Goal: Transaction & Acquisition: Purchase product/service

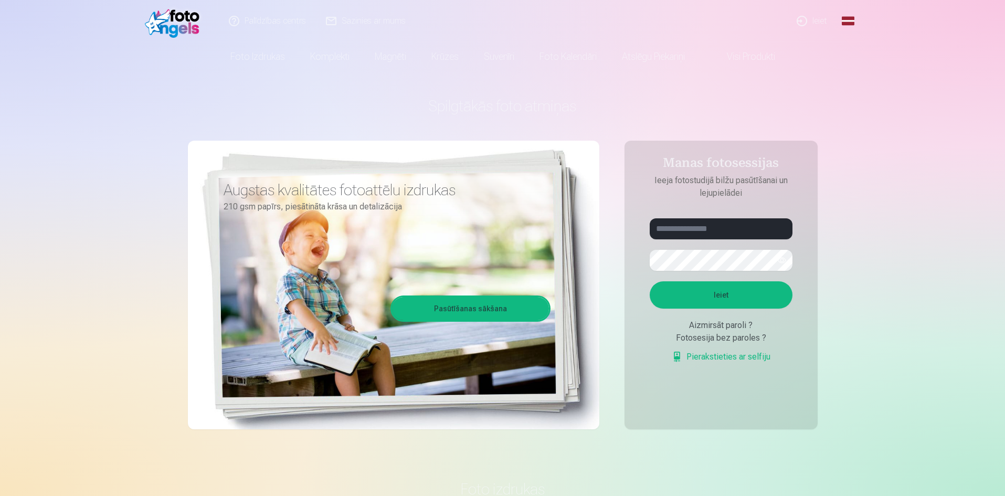
click at [808, 22] on link "Ieiet" at bounding box center [812, 21] width 50 height 42
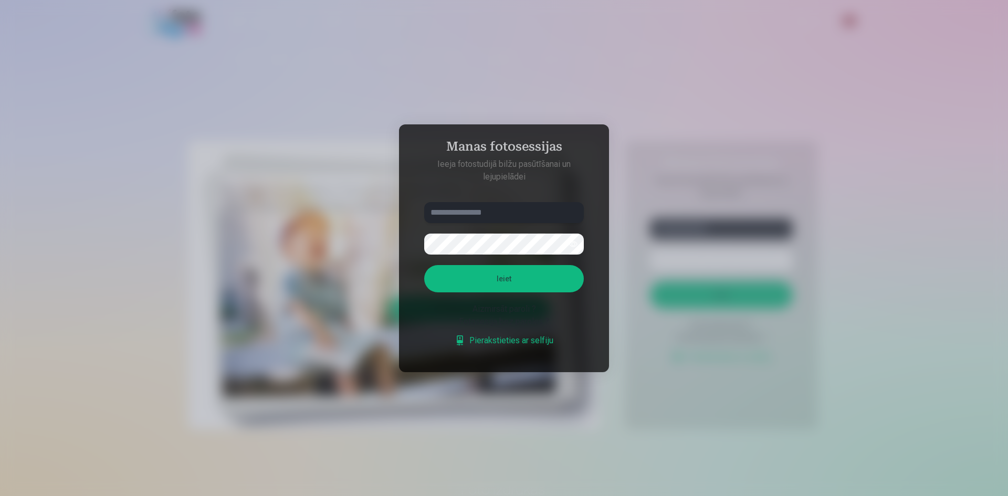
click at [432, 207] on input "text" at bounding box center [504, 212] width 160 height 21
type input "**********"
click at [575, 245] on button "button" at bounding box center [573, 244] width 20 height 20
click at [527, 281] on button "Ieiet" at bounding box center [504, 278] width 160 height 27
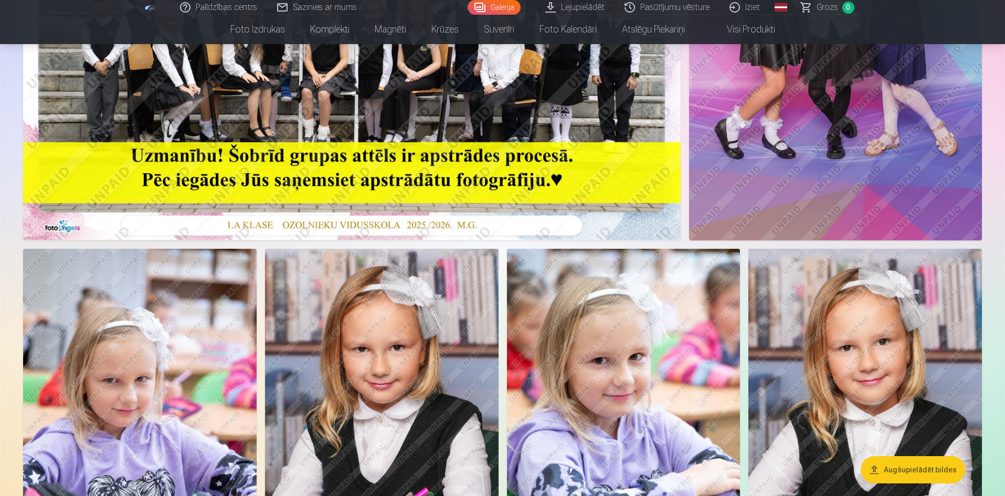
scroll to position [157, 0]
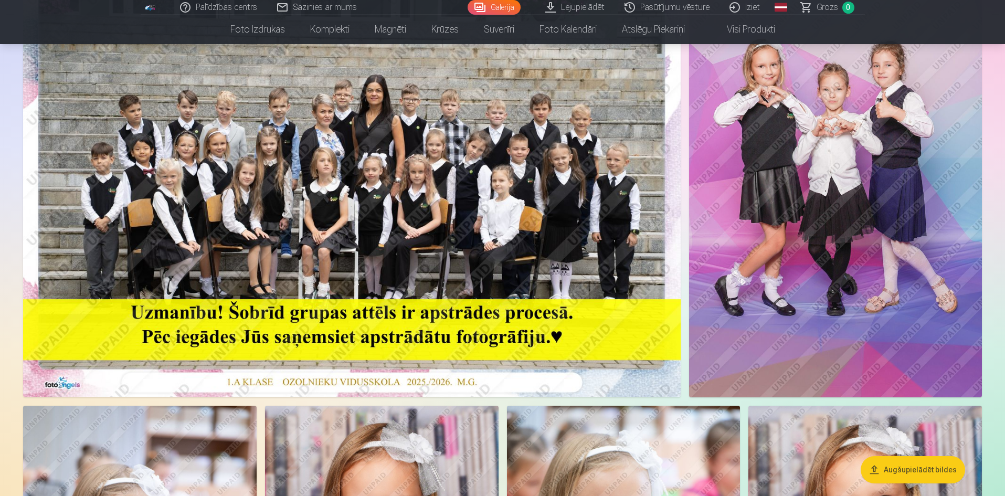
click at [800, 279] on img at bounding box center [835, 177] width 293 height 439
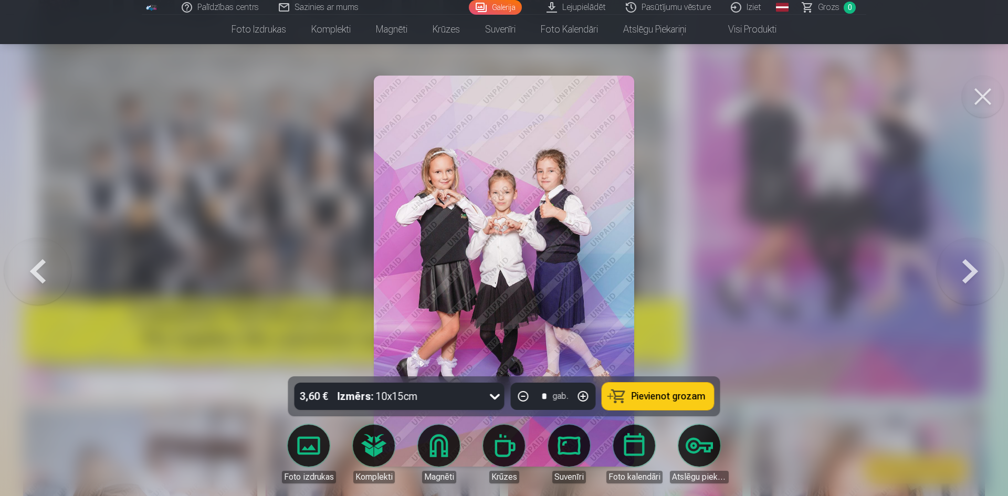
click at [976, 94] on button at bounding box center [983, 97] width 42 height 42
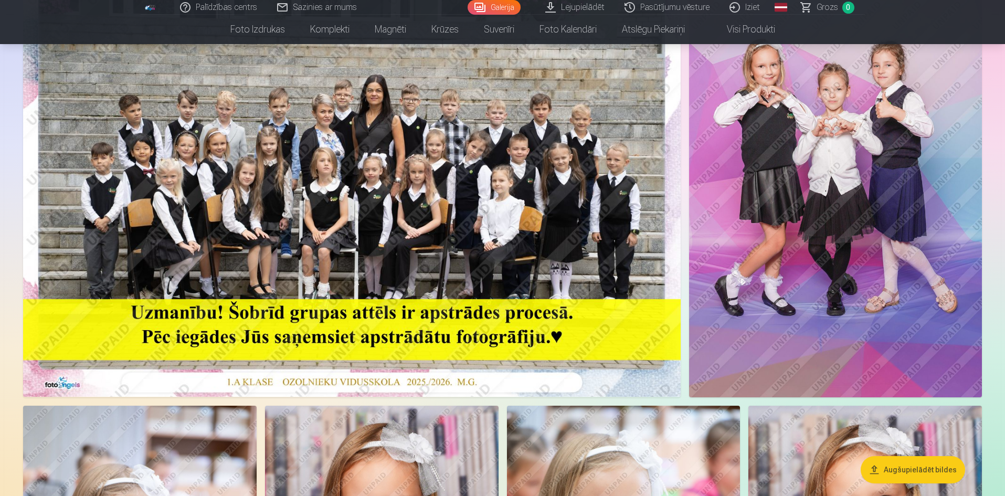
click at [887, 469] on button "Augšupielādēt bildes" at bounding box center [913, 469] width 104 height 27
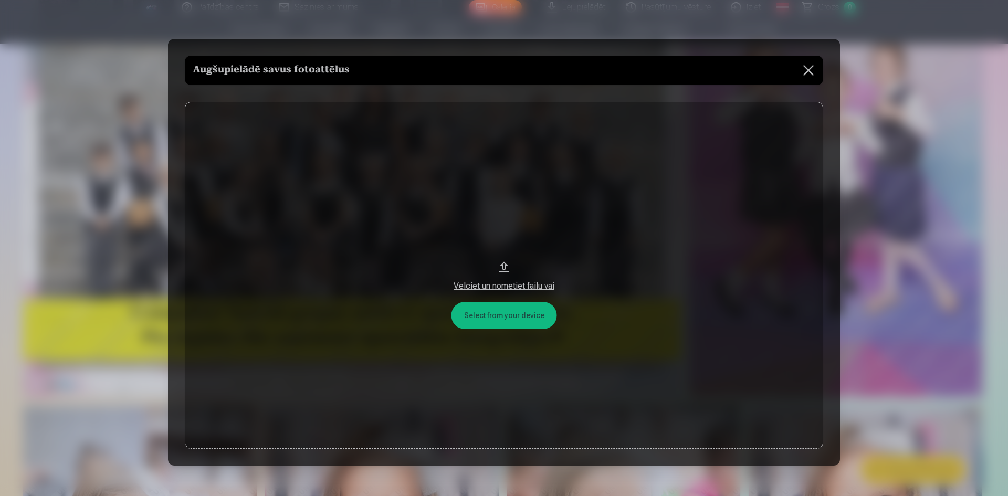
click at [478, 309] on button "Velciet un nometiet failu vai" at bounding box center [504, 276] width 638 height 348
click at [801, 70] on button at bounding box center [808, 70] width 29 height 29
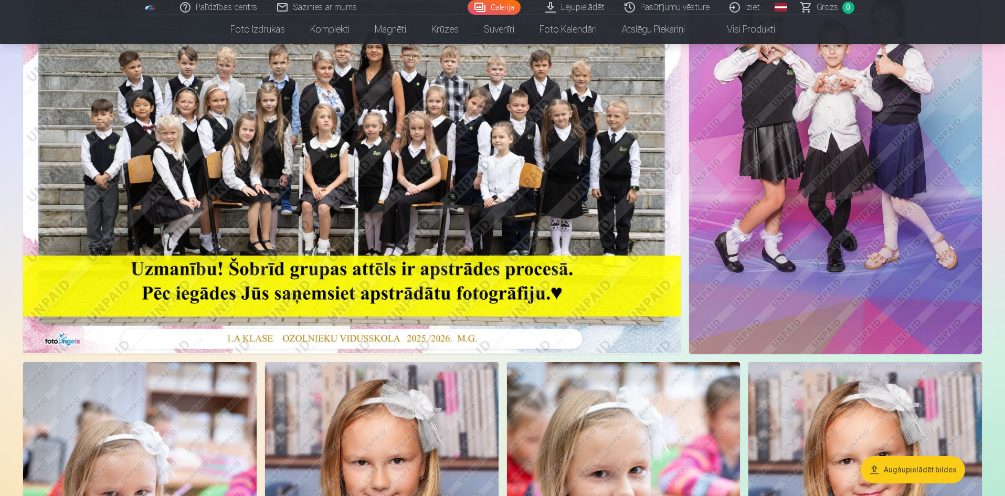
scroll to position [105, 0]
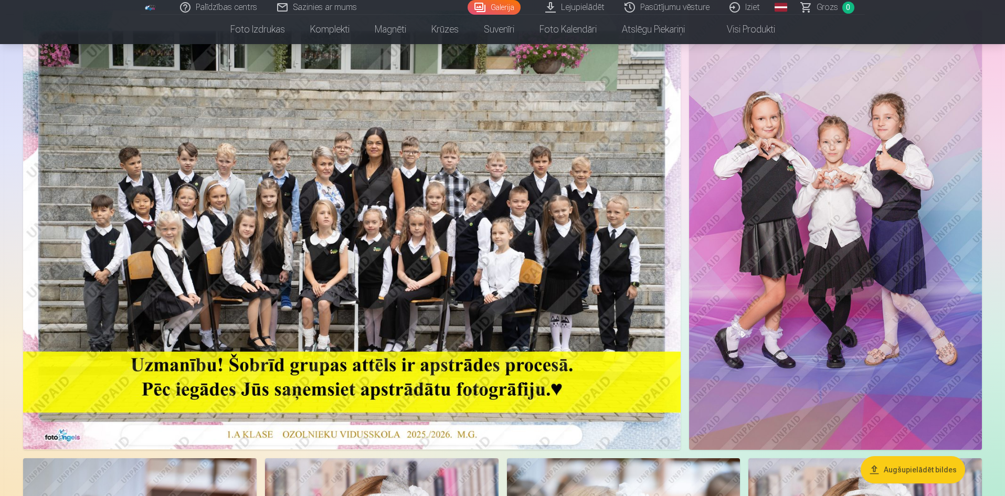
click at [751, 250] on img at bounding box center [835, 229] width 293 height 439
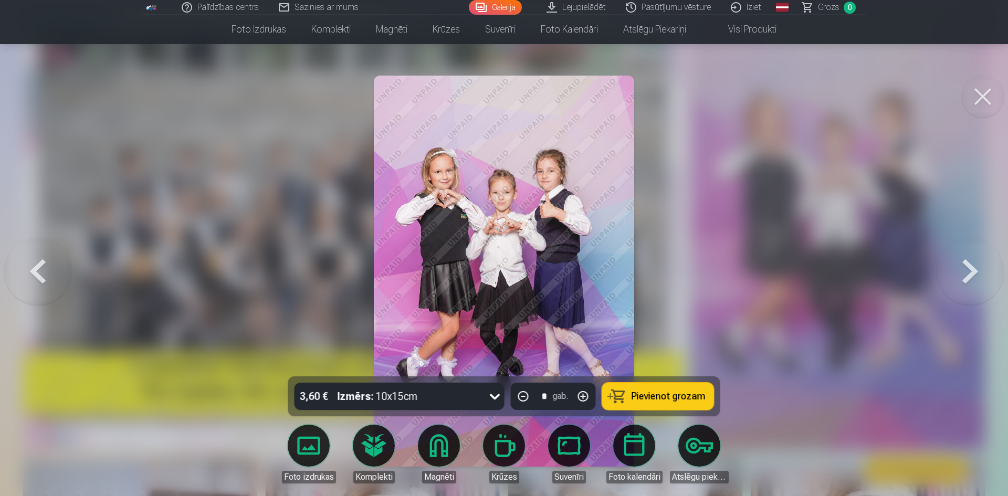
click at [492, 396] on icon at bounding box center [495, 397] width 10 height 6
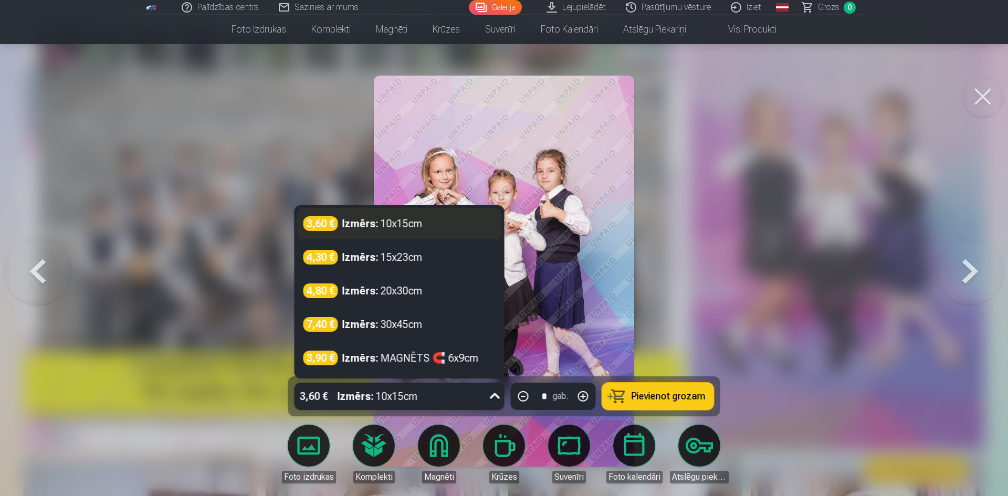
click at [461, 227] on div "3,60 € Izmērs : 10x15cm" at bounding box center [399, 223] width 192 height 15
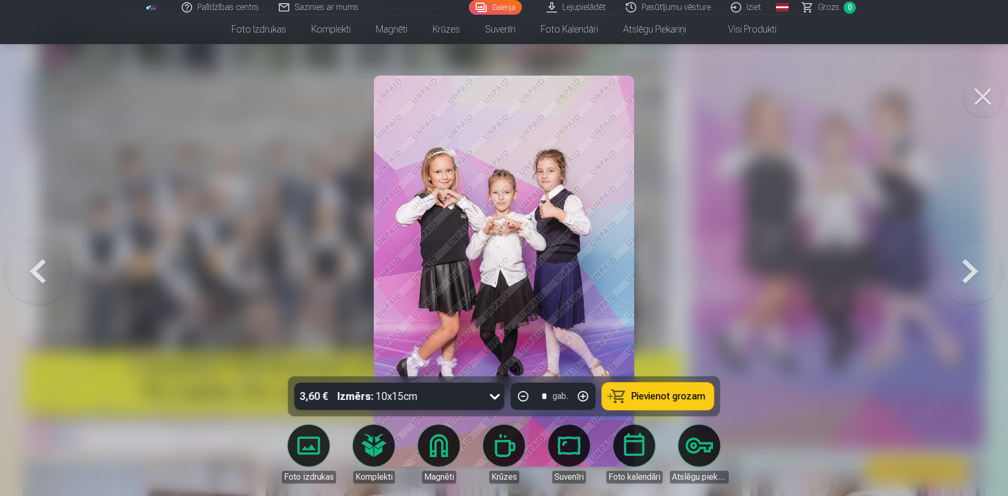
click at [648, 400] on span "Pievienot grozam" at bounding box center [669, 396] width 74 height 9
click at [978, 93] on button at bounding box center [983, 97] width 42 height 42
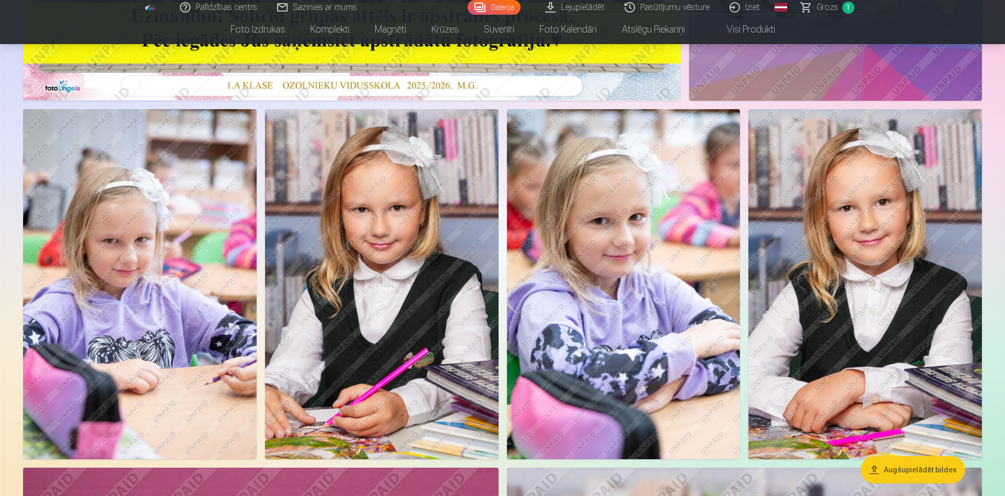
scroll to position [472, 0]
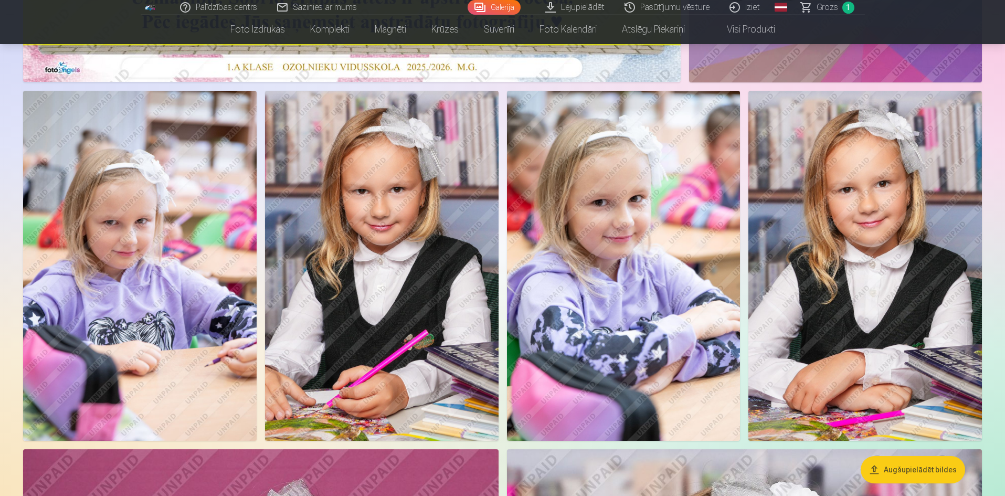
click at [197, 281] on img at bounding box center [140, 266] width 234 height 351
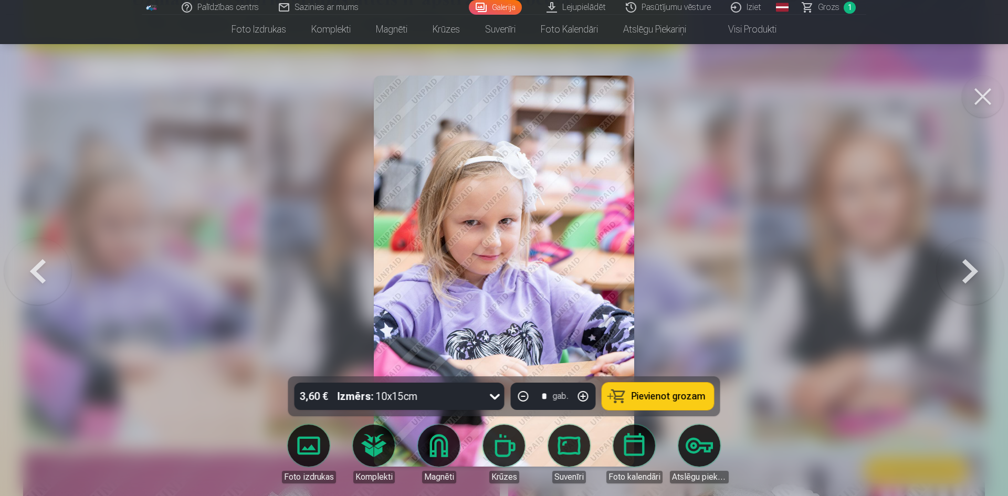
click at [645, 404] on button "Pievienot grozam" at bounding box center [658, 396] width 112 height 27
click at [963, 267] on button at bounding box center [970, 271] width 67 height 190
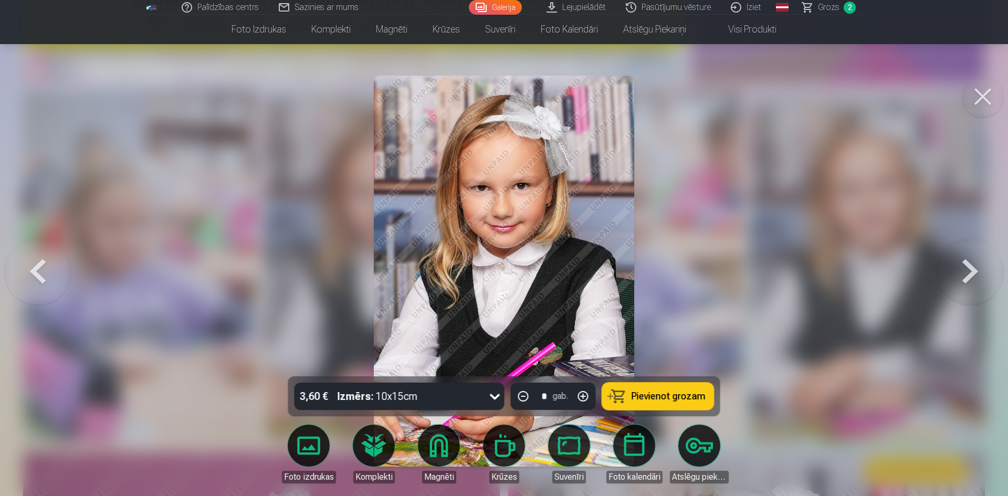
click at [486, 394] on div at bounding box center [495, 396] width 19 height 27
drag, startPoint x: 668, startPoint y: 408, endPoint x: 639, endPoint y: 399, distance: 30.2
click at [663, 407] on button "Pievienot grozam" at bounding box center [658, 396] width 112 height 27
click at [981, 87] on button at bounding box center [983, 97] width 42 height 42
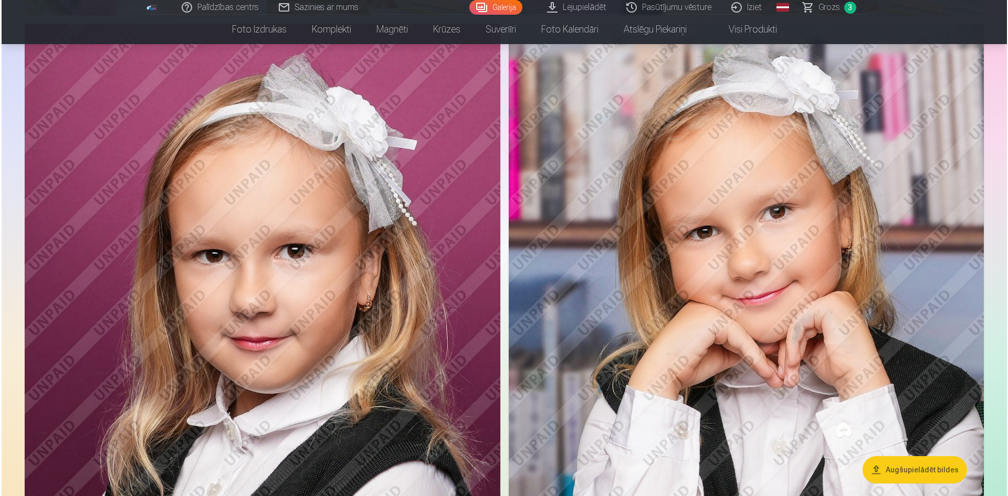
scroll to position [997, 0]
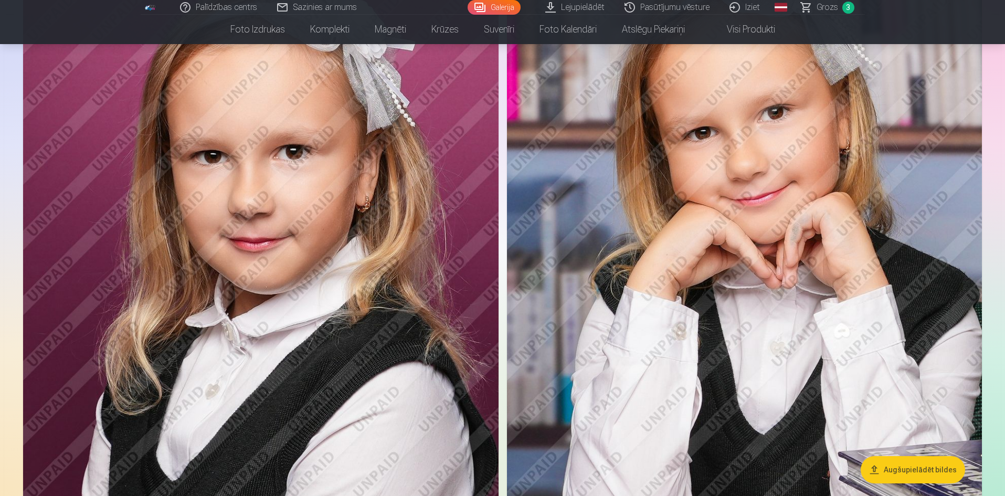
click at [474, 333] on img at bounding box center [261, 280] width 476 height 713
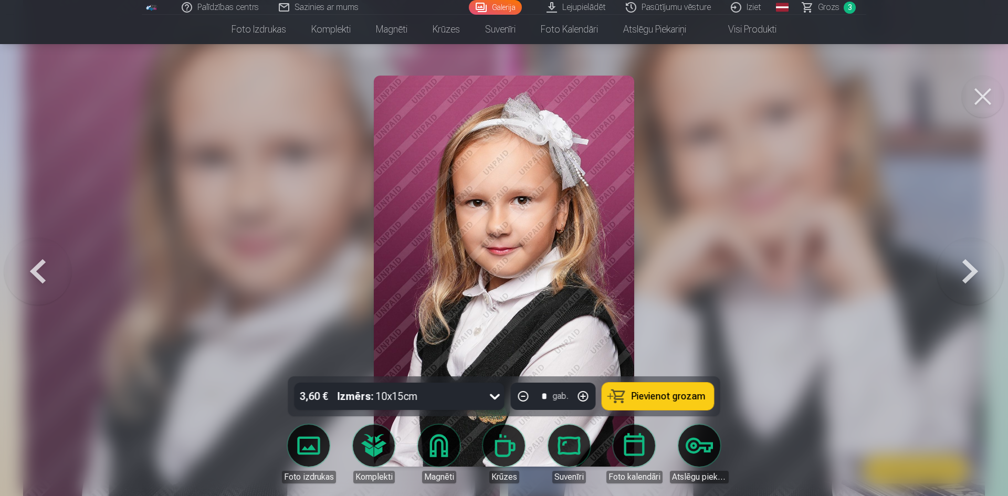
click at [496, 394] on icon at bounding box center [495, 396] width 17 height 17
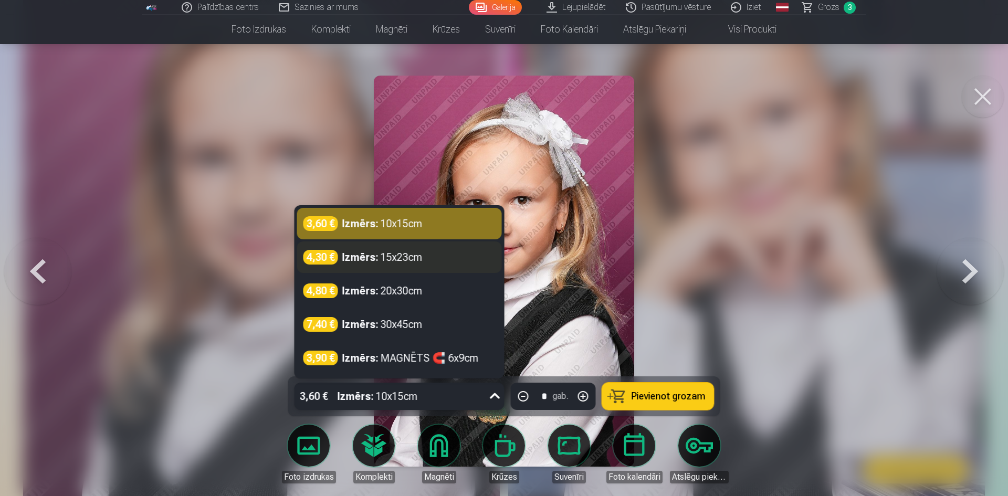
click at [416, 260] on div "Izmērs : 15x23cm" at bounding box center [382, 257] width 80 height 15
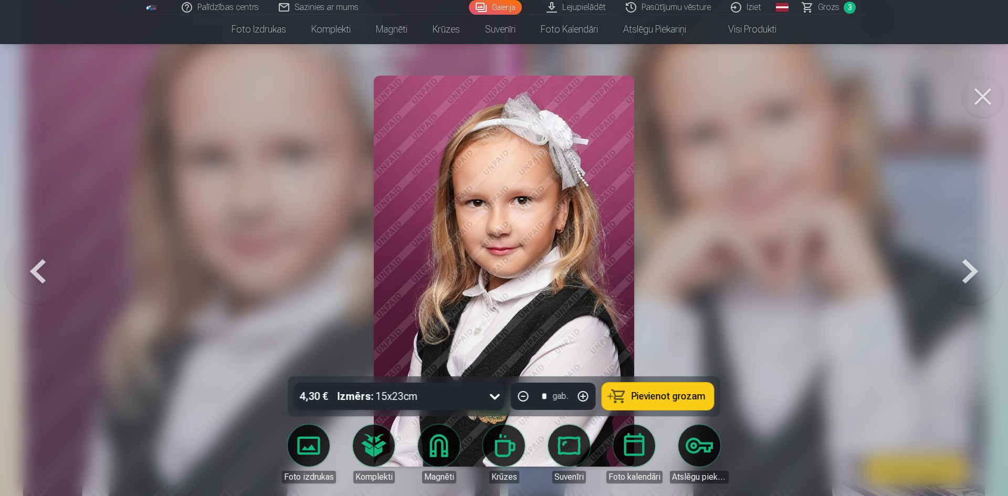
click at [658, 397] on span "Pievienot grozam" at bounding box center [669, 396] width 74 height 9
click at [957, 258] on button at bounding box center [970, 271] width 67 height 190
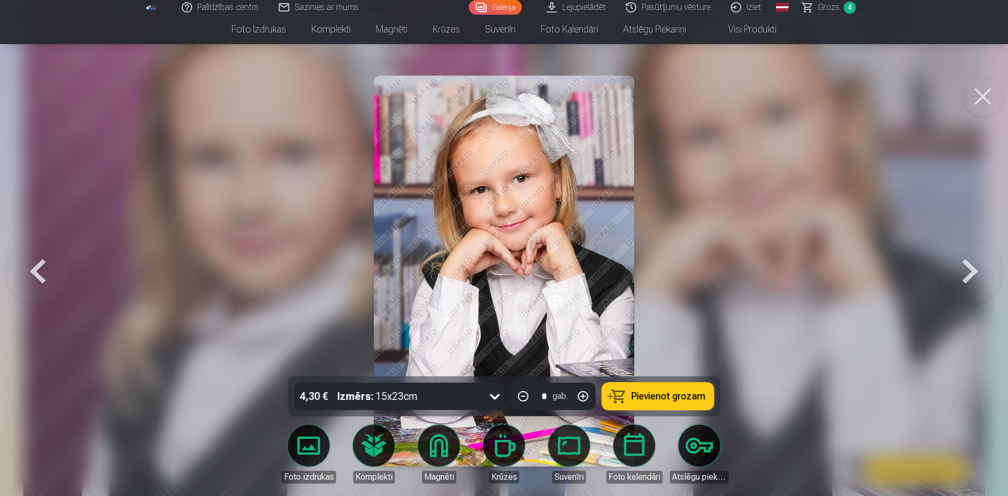
click at [639, 388] on button "Pievienot grozam" at bounding box center [658, 396] width 112 height 27
click at [845, 14] on div "Palīdzības centrs Sazinies ar mums Galerija Lejupielādēt Pasūtījumu vēsture Izi…" at bounding box center [504, 7] width 724 height 15
click at [844, 12] on link "Grozs 5" at bounding box center [829, 7] width 73 height 15
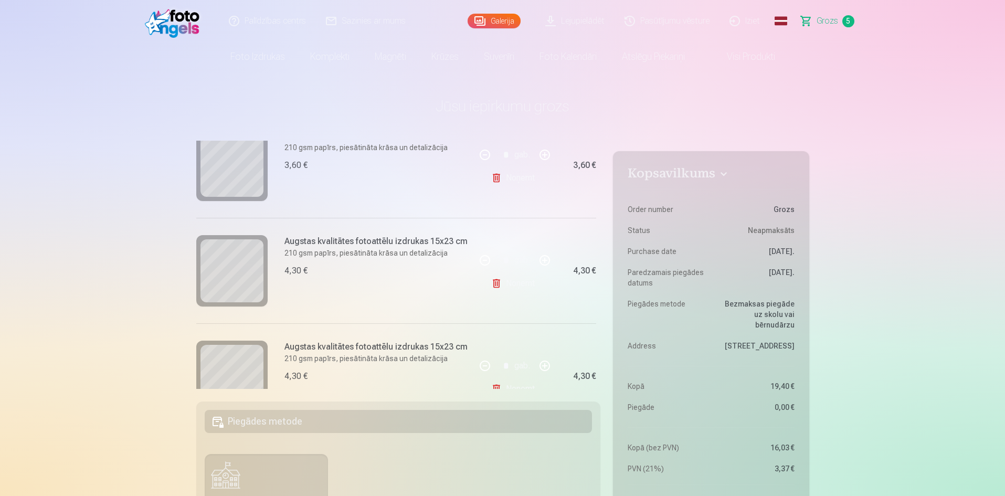
scroll to position [410, 0]
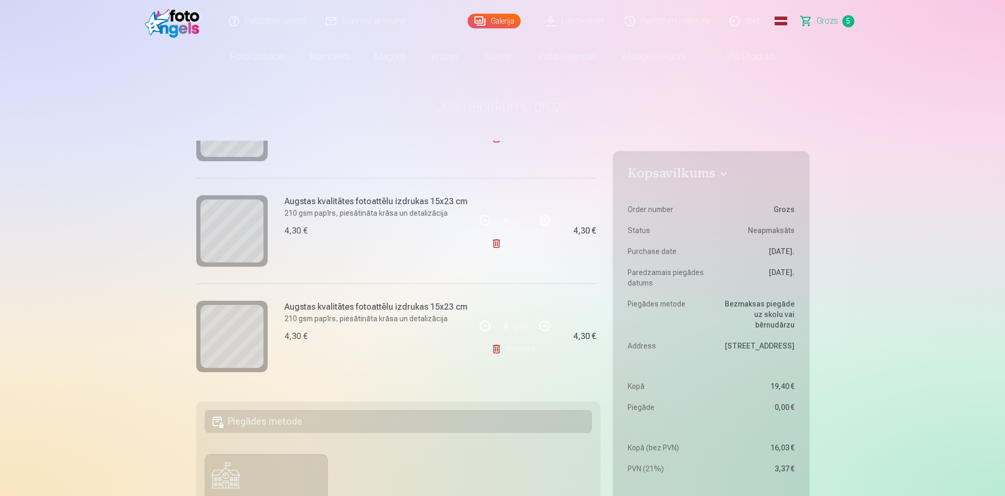
click at [512, 350] on link "Noņemt" at bounding box center [515, 349] width 48 height 21
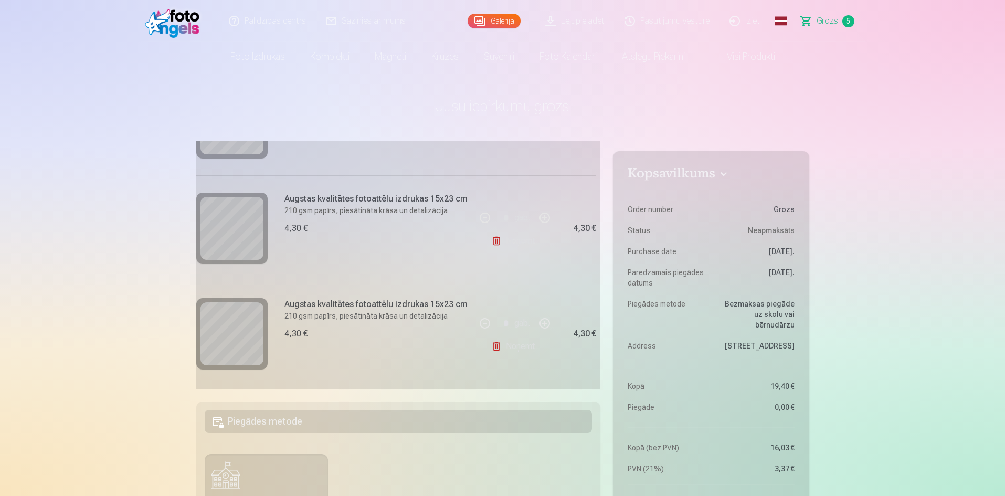
scroll to position [304, 0]
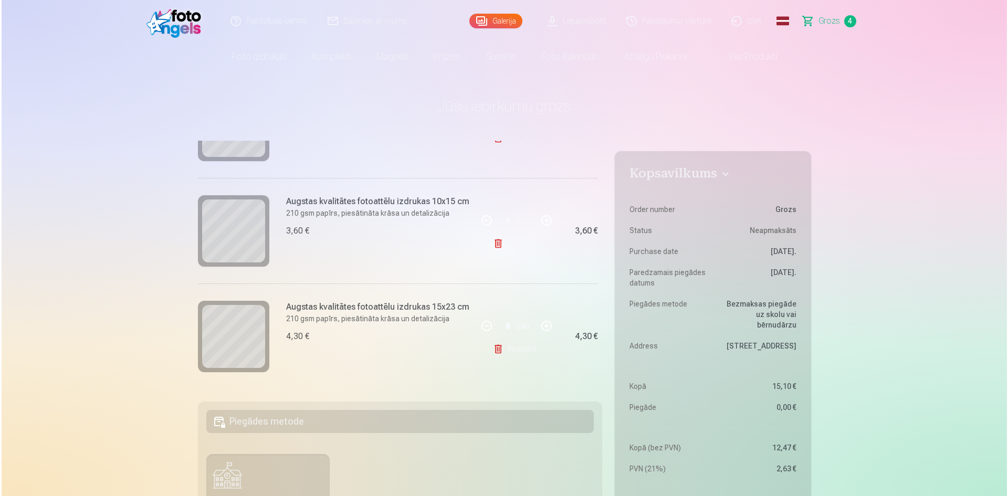
scroll to position [997, 0]
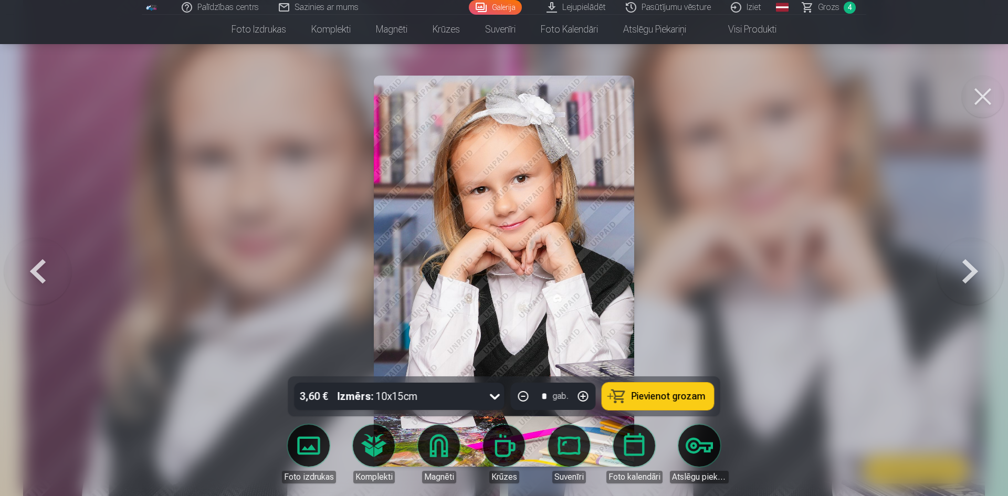
click at [653, 404] on button "Pievienot grozam" at bounding box center [658, 396] width 112 height 27
click at [984, 89] on button at bounding box center [983, 97] width 42 height 42
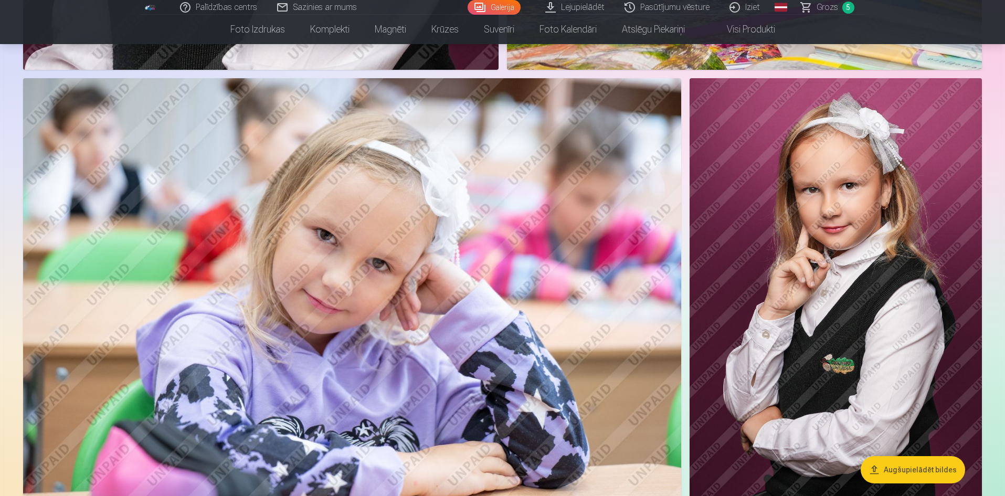
scroll to position [1573, 0]
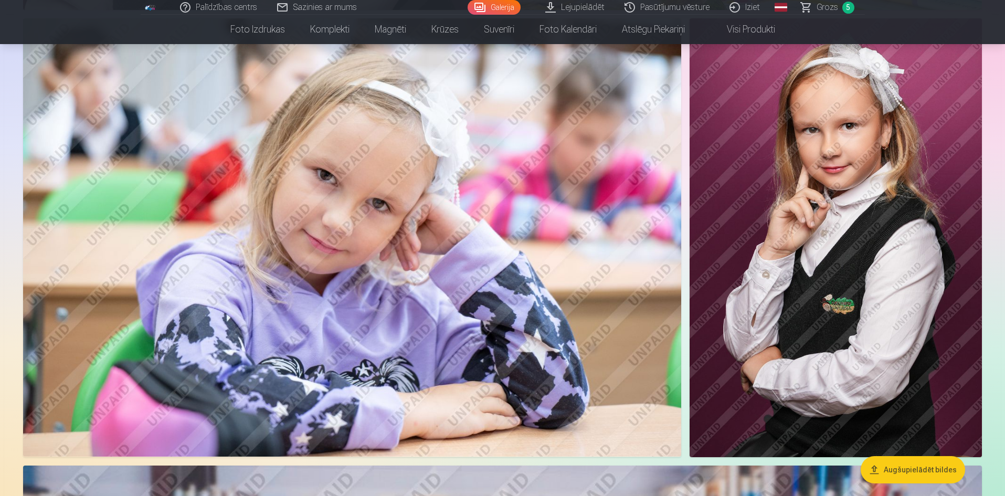
click at [816, 228] on img at bounding box center [836, 237] width 292 height 439
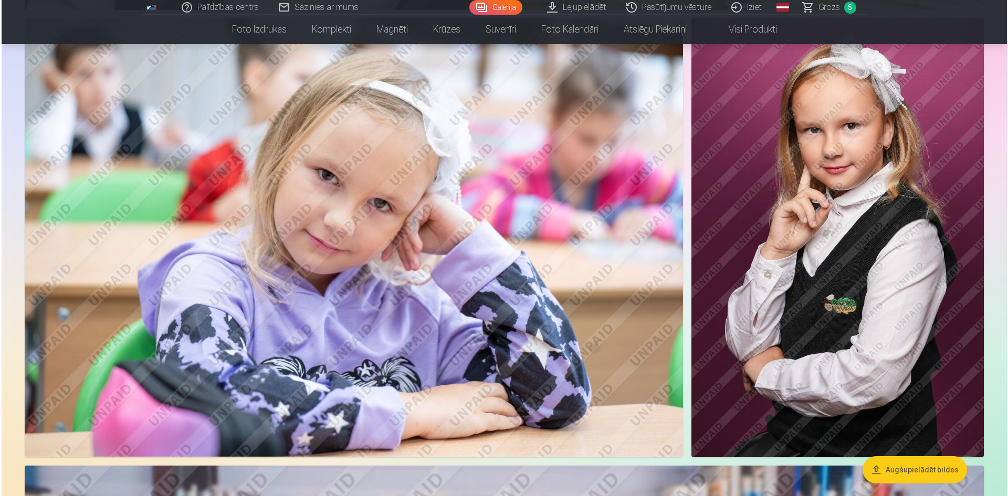
scroll to position [1627, 0]
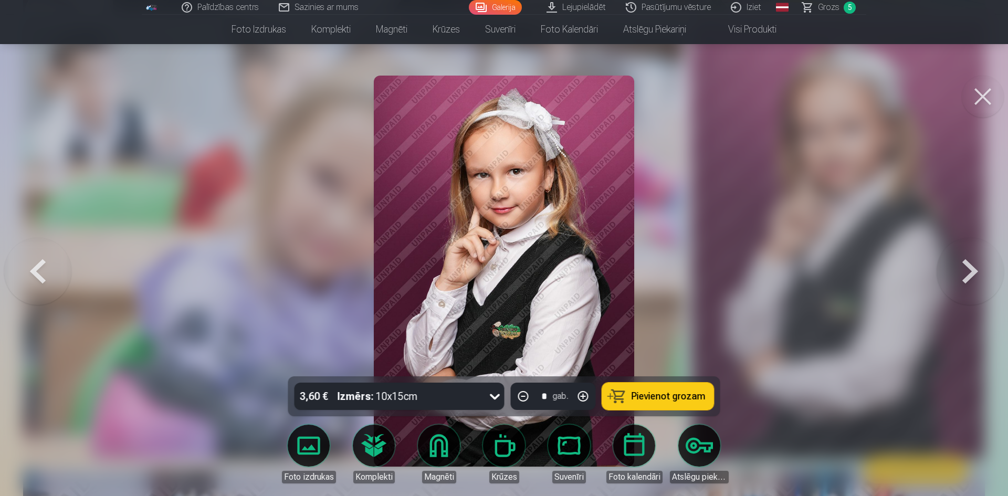
click at [667, 393] on span "Pievienot grozam" at bounding box center [669, 396] width 74 height 9
click at [32, 254] on button at bounding box center [37, 271] width 67 height 190
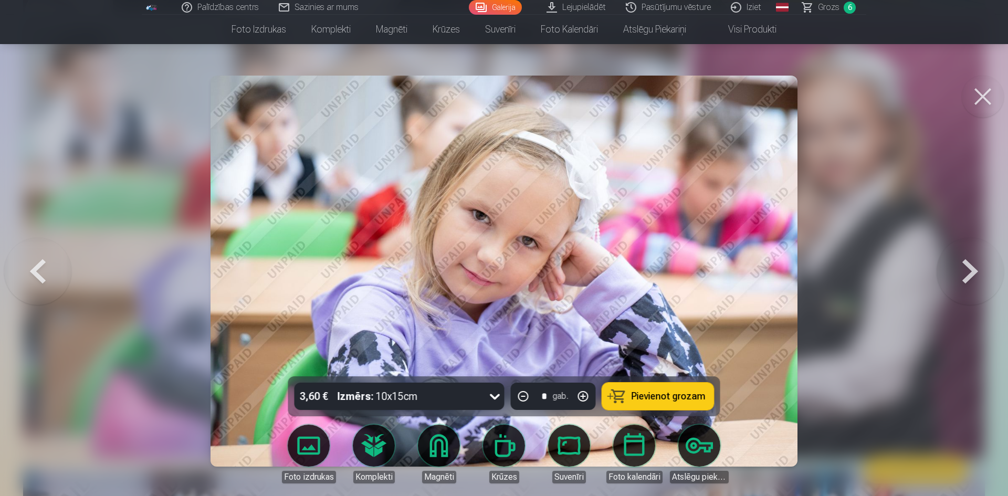
click at [682, 406] on button "Pievienot grozam" at bounding box center [658, 396] width 112 height 27
click at [981, 90] on button at bounding box center [983, 97] width 42 height 42
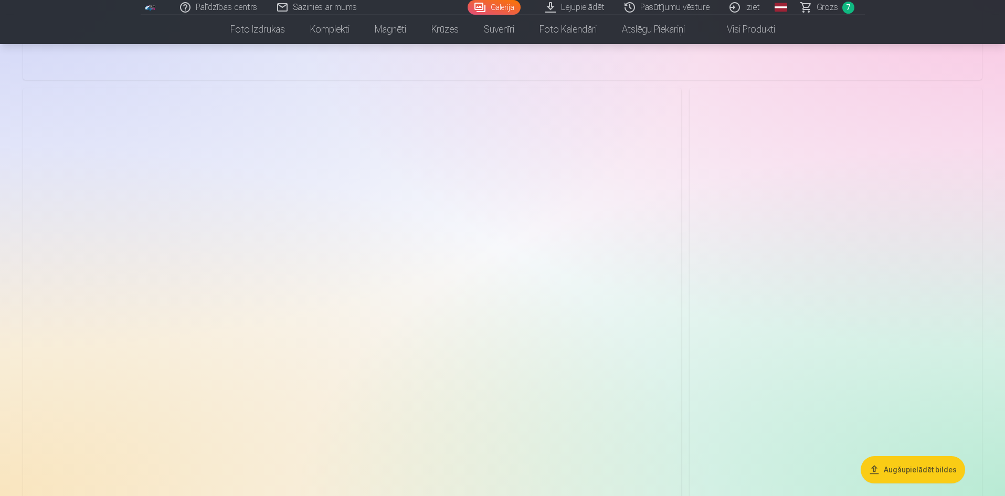
scroll to position [3358, 0]
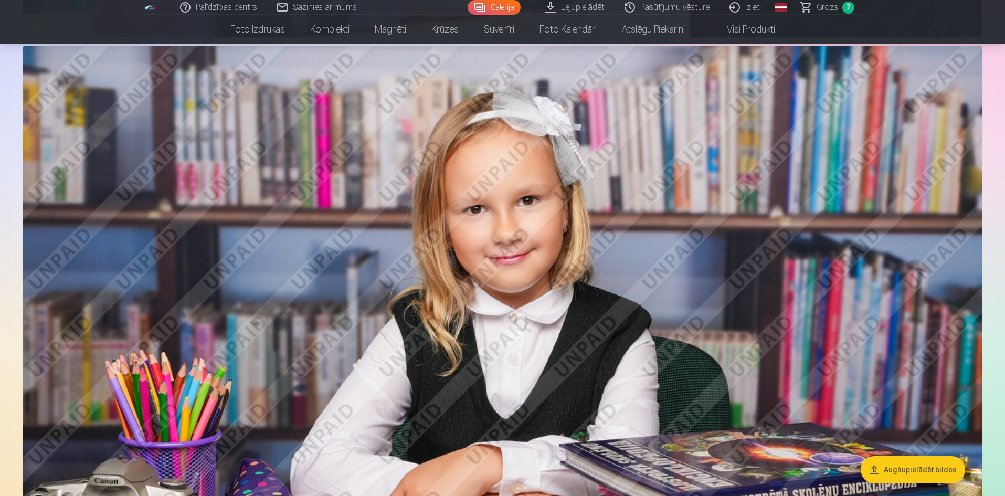
click at [532, 306] on img at bounding box center [502, 365] width 959 height 639
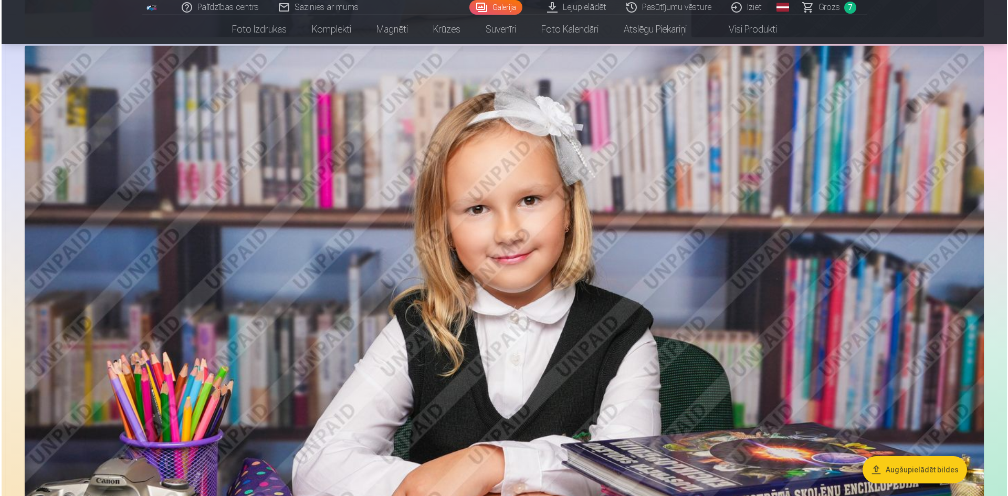
scroll to position [2050, 0]
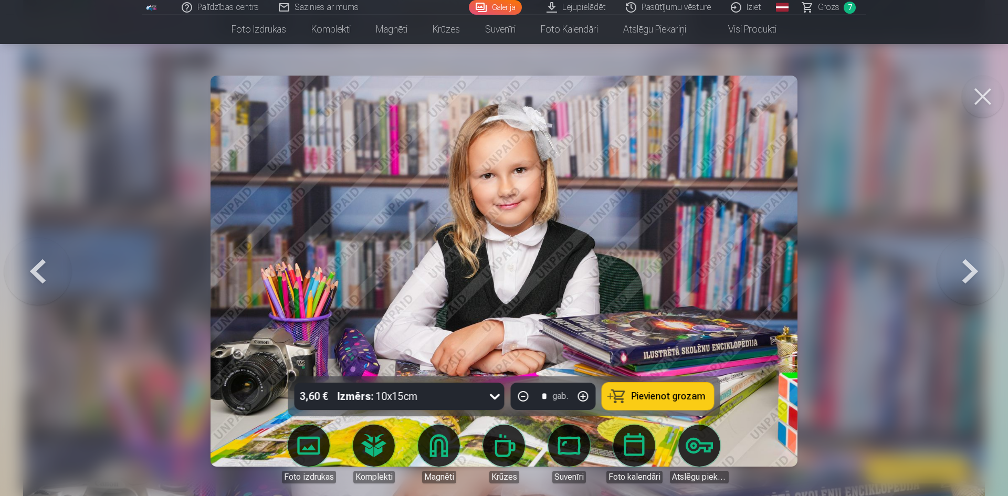
click at [660, 394] on span "Pievienot grozam" at bounding box center [669, 396] width 74 height 9
click at [978, 96] on button at bounding box center [983, 97] width 42 height 42
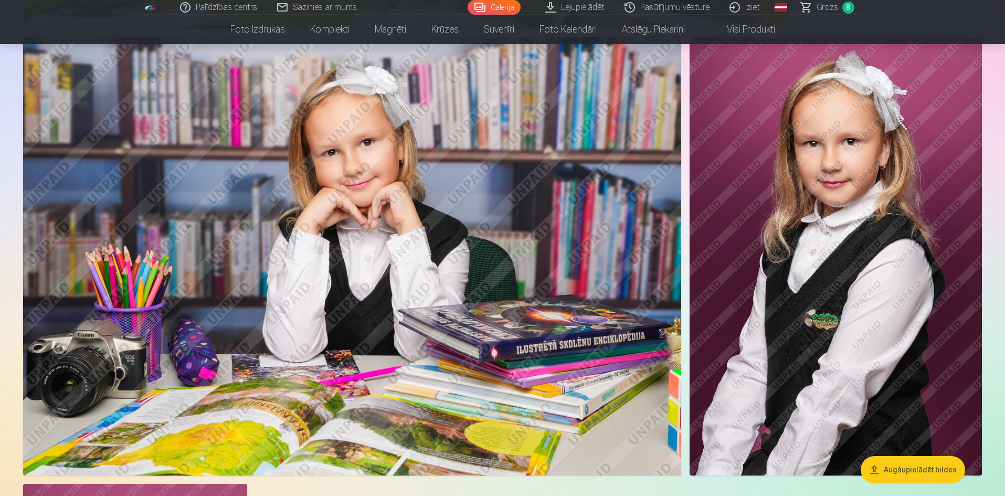
scroll to position [3305, 0]
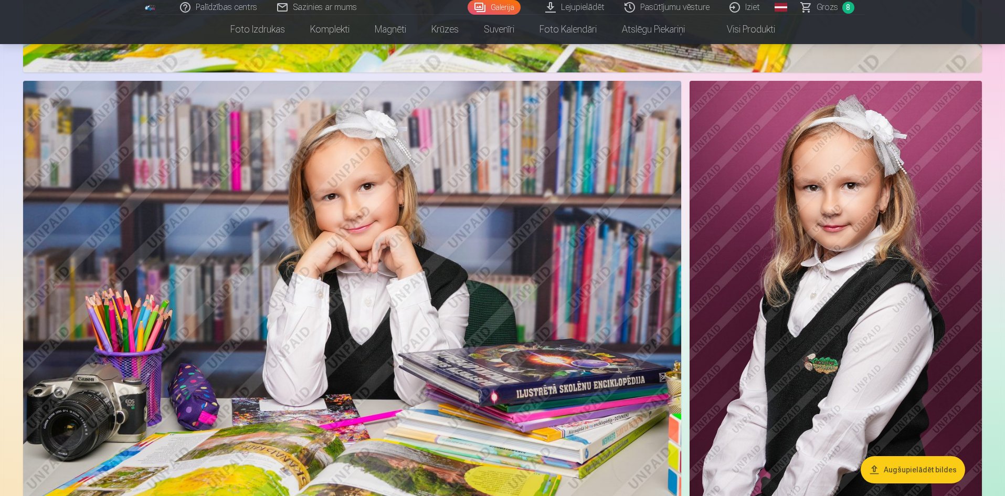
click at [827, 6] on span "Grozs" at bounding box center [828, 7] width 22 height 13
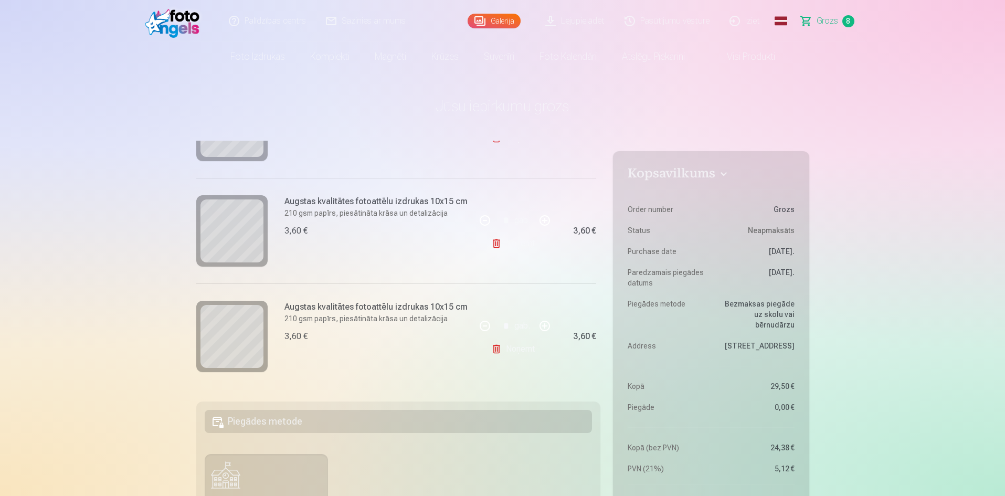
scroll to position [611, 0]
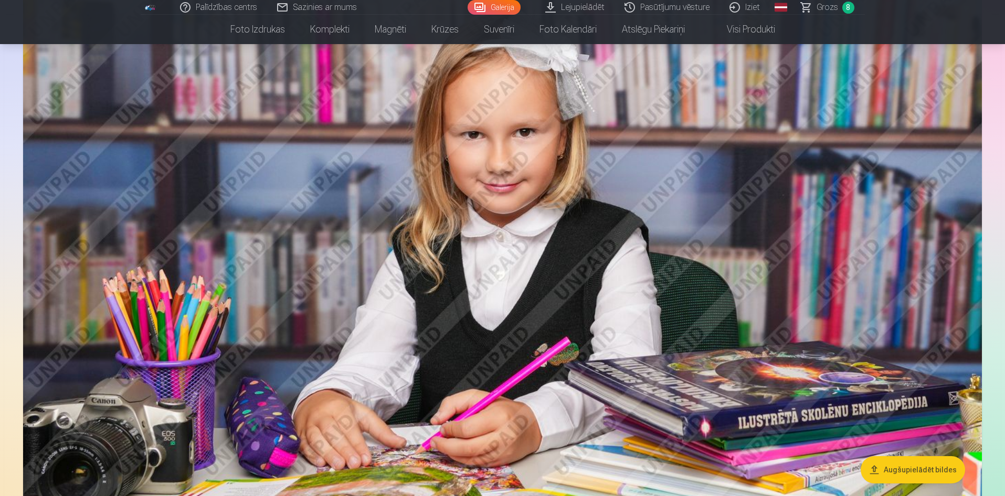
scroll to position [2728, 0]
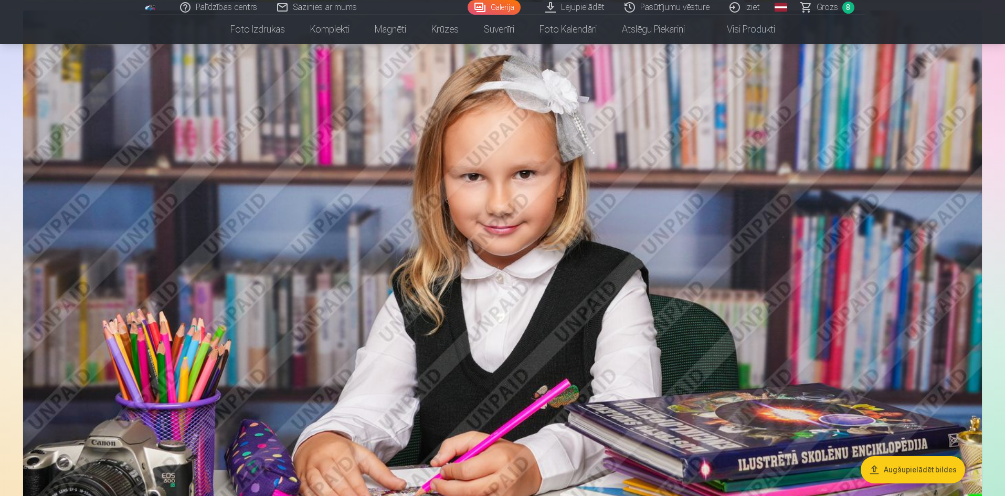
click at [839, 7] on link "Grozs 8" at bounding box center [828, 7] width 73 height 15
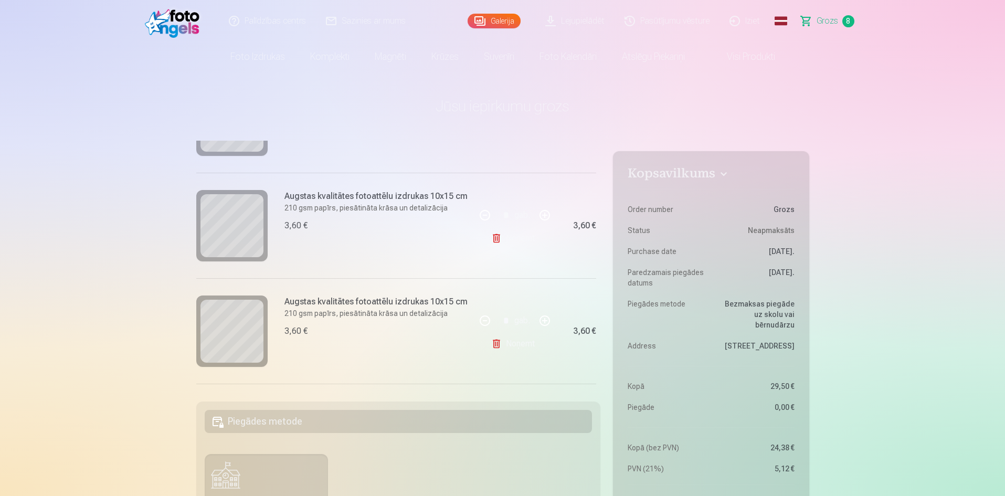
scroll to position [34, 0]
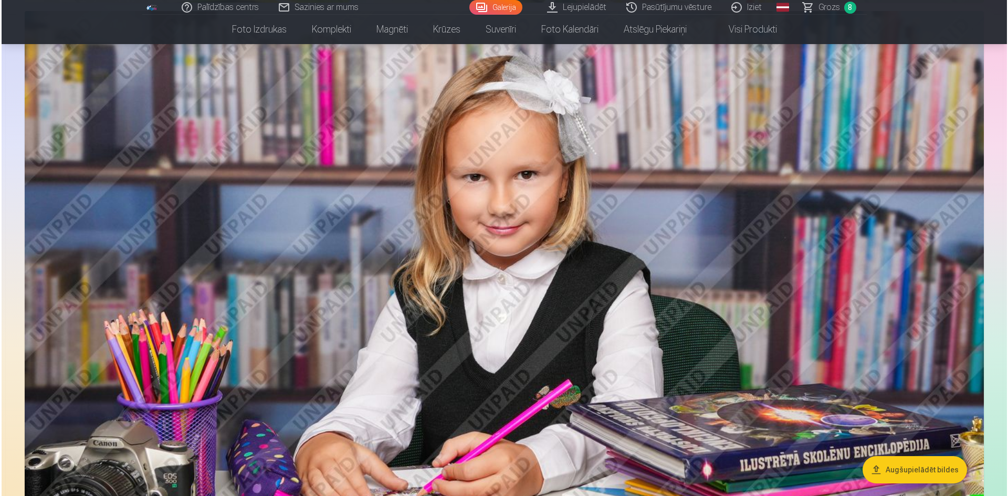
scroll to position [2832, 0]
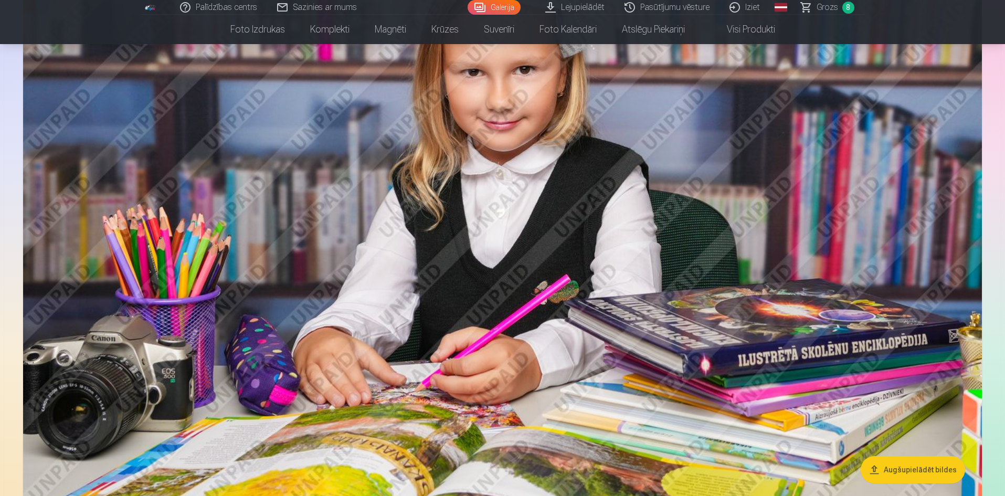
click at [324, 250] on img at bounding box center [502, 225] width 959 height 639
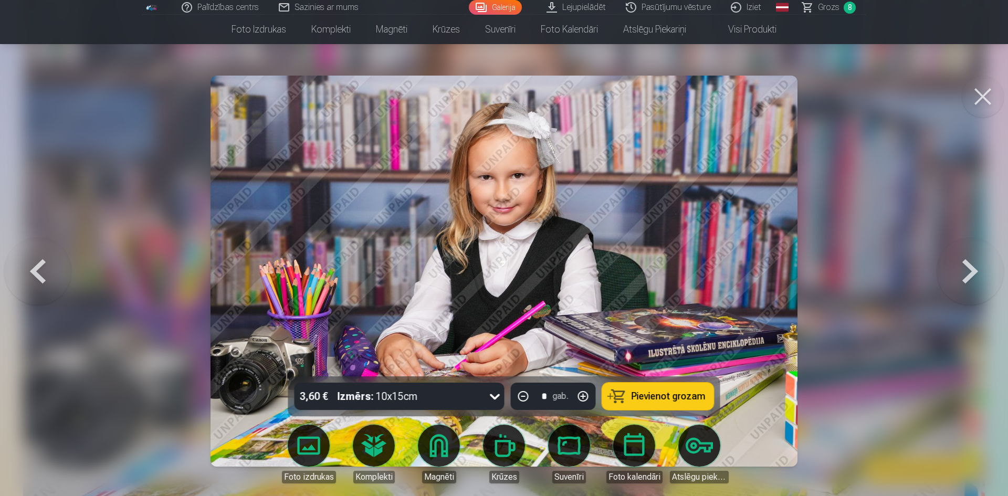
click at [663, 394] on span "Pievienot grozam" at bounding box center [669, 396] width 74 height 9
click at [983, 88] on button at bounding box center [983, 97] width 42 height 42
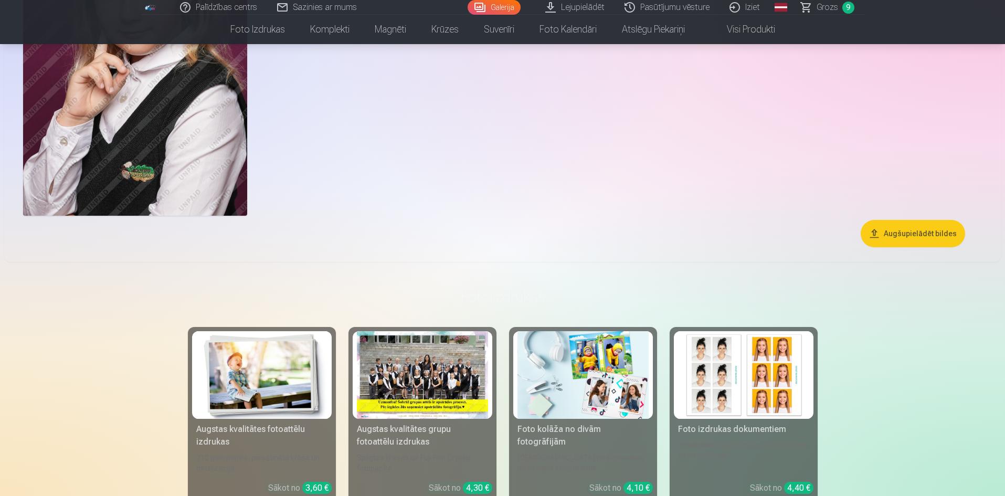
scroll to position [4138, 0]
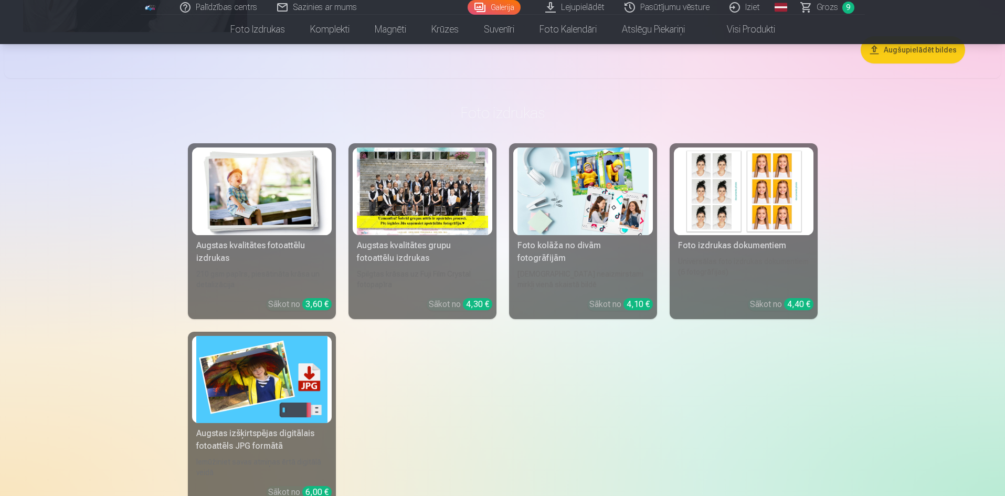
click at [414, 208] on div at bounding box center [422, 192] width 131 height 88
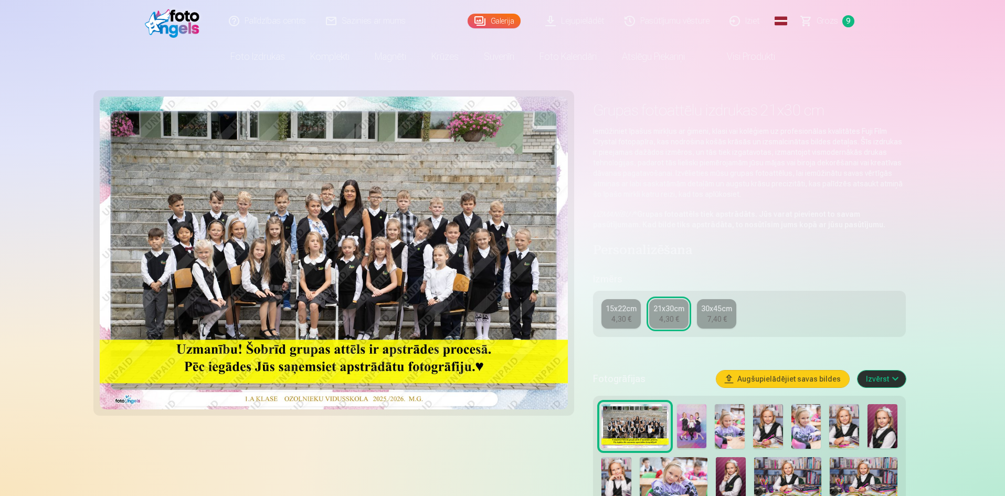
click at [624, 308] on div "15x22cm" at bounding box center [621, 308] width 31 height 10
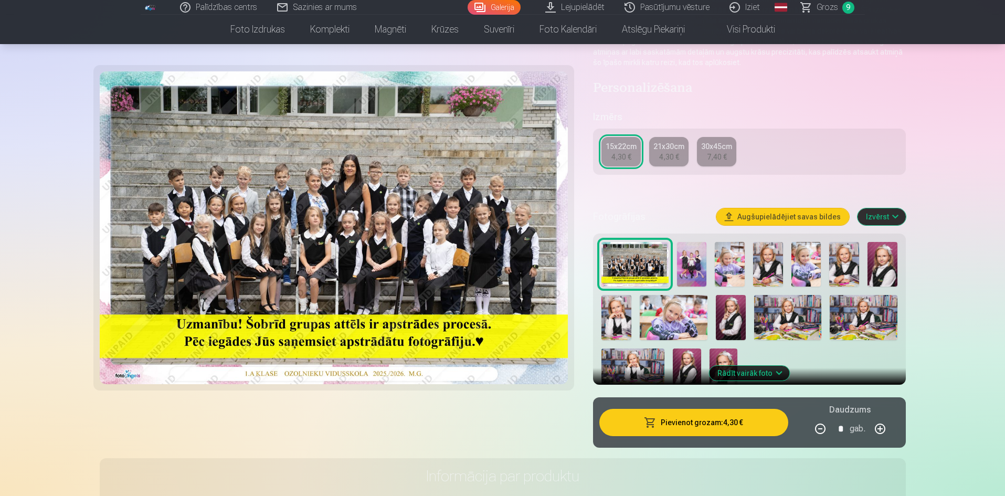
scroll to position [157, 0]
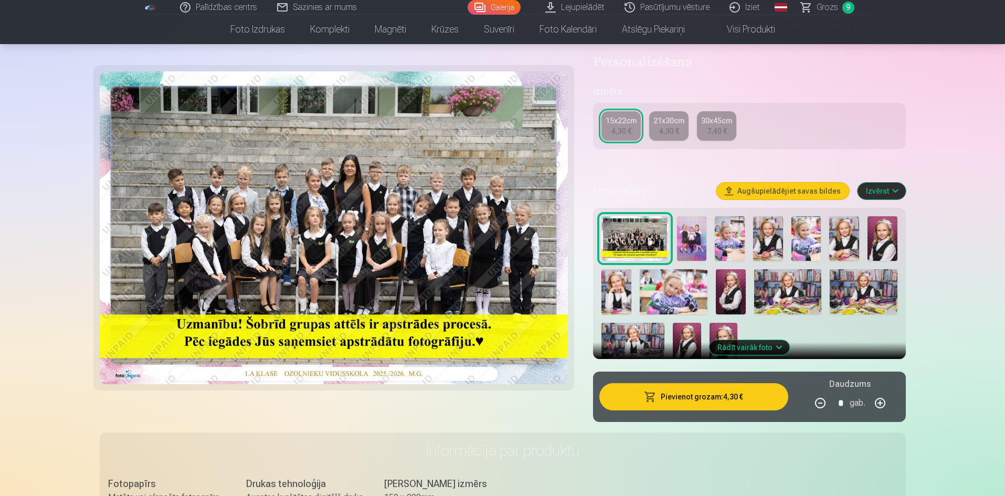
click at [686, 406] on button "Pievienot grozam : 4,30 €" at bounding box center [694, 396] width 188 height 27
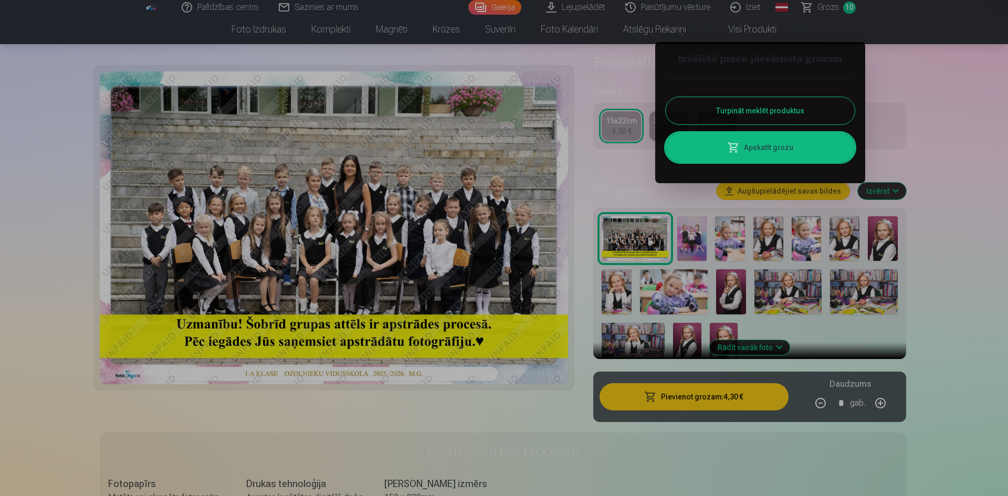
click at [828, 10] on div at bounding box center [504, 248] width 1008 height 496
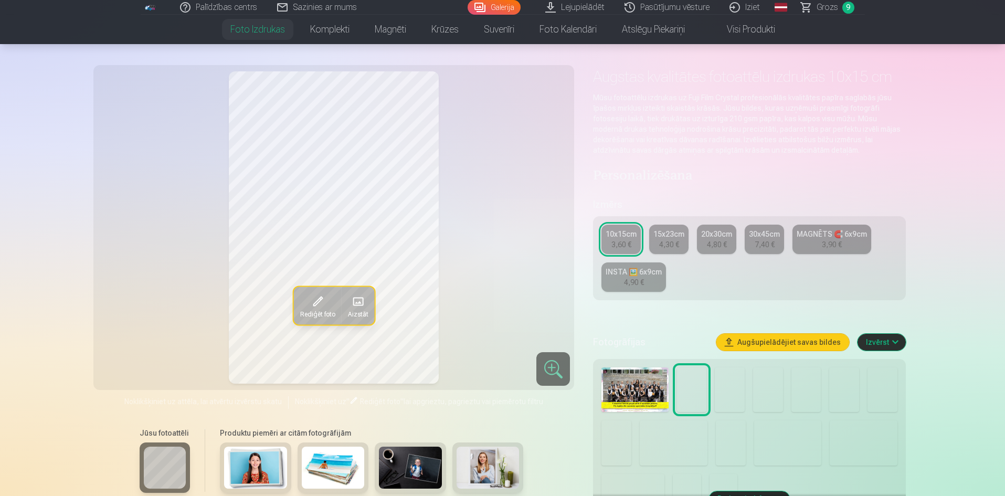
scroll to position [52, 0]
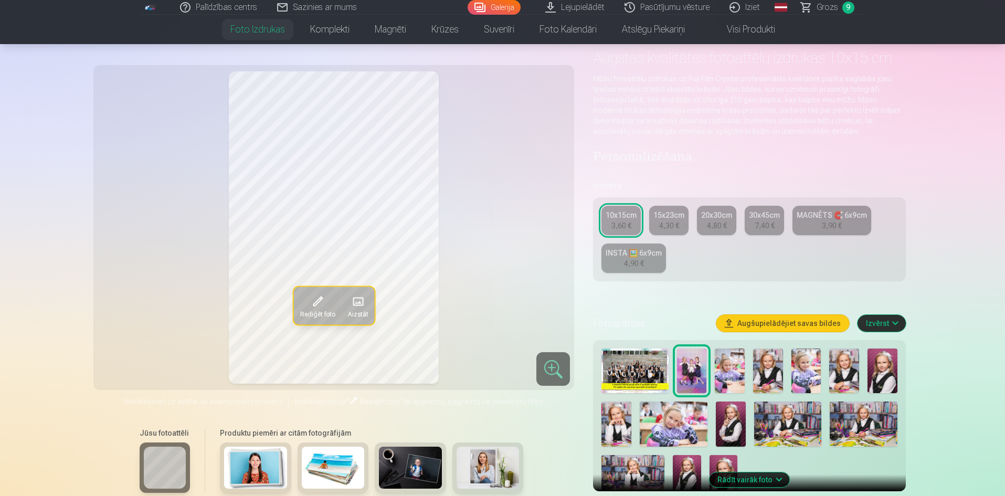
click at [740, 422] on img at bounding box center [731, 424] width 30 height 45
click at [884, 376] on img at bounding box center [883, 371] width 30 height 45
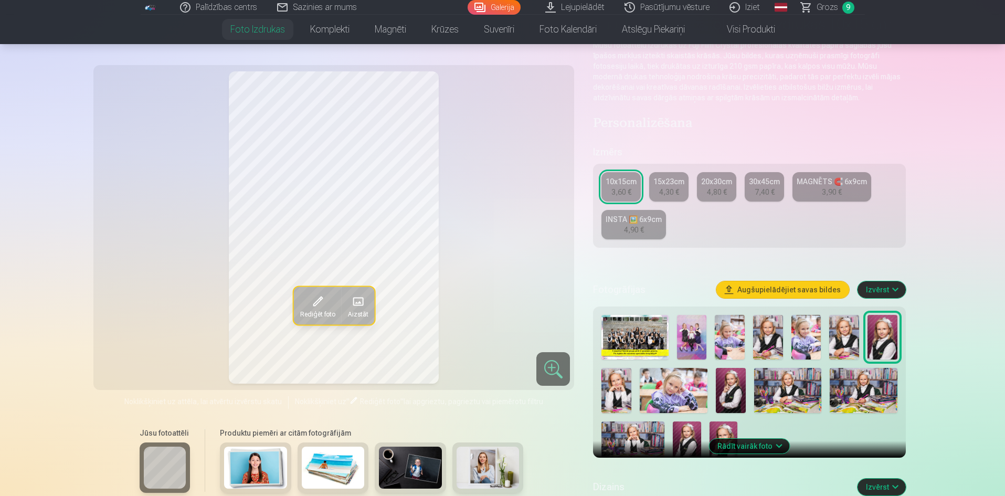
scroll to position [105, 0]
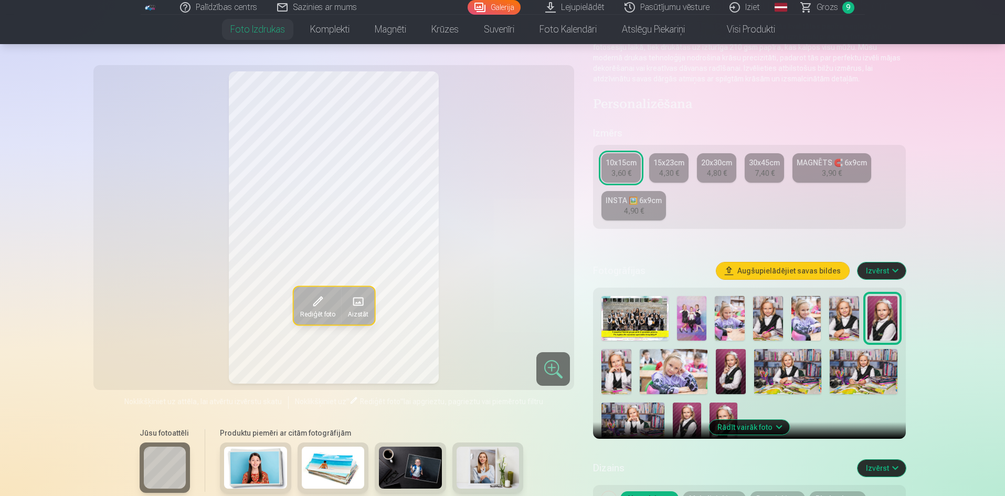
click at [697, 415] on img at bounding box center [687, 424] width 28 height 42
click at [890, 333] on img at bounding box center [883, 318] width 30 height 45
click at [684, 419] on img at bounding box center [687, 424] width 28 height 42
click at [889, 310] on img at bounding box center [883, 318] width 30 height 45
click at [691, 416] on img at bounding box center [687, 424] width 28 height 42
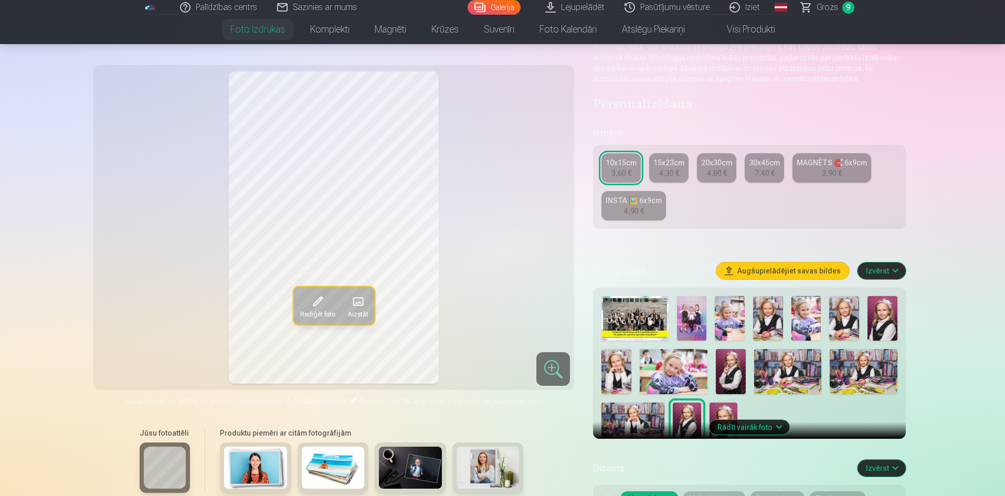
click at [880, 317] on img at bounding box center [883, 318] width 30 height 45
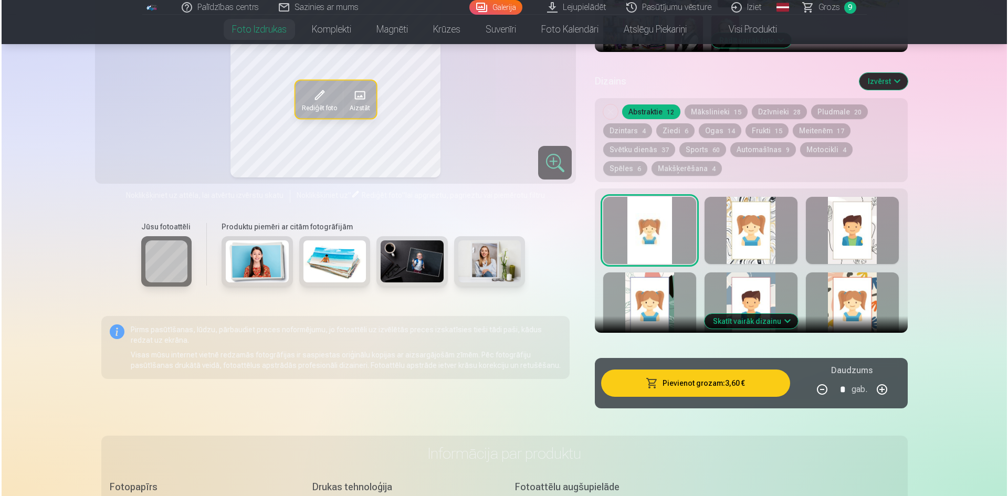
scroll to position [525, 0]
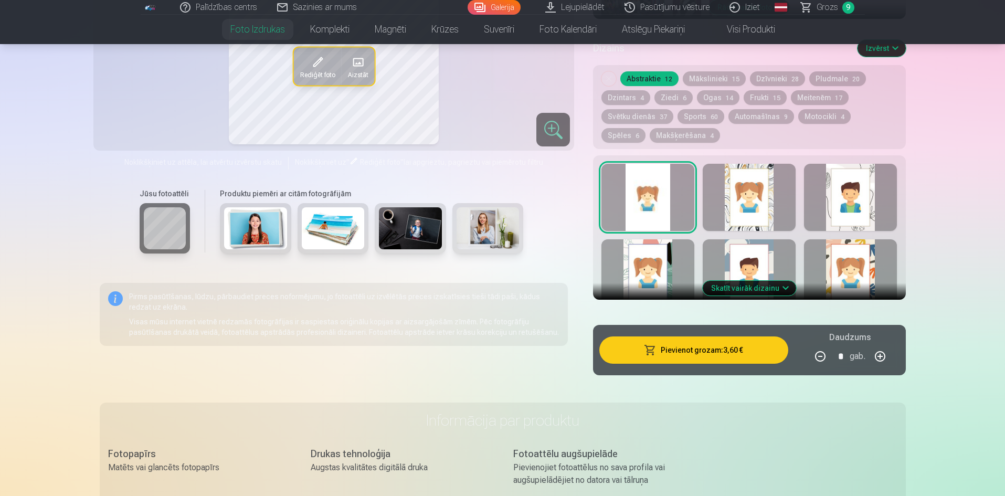
click at [682, 351] on button "Pievienot grozam : 3,60 €" at bounding box center [694, 350] width 188 height 27
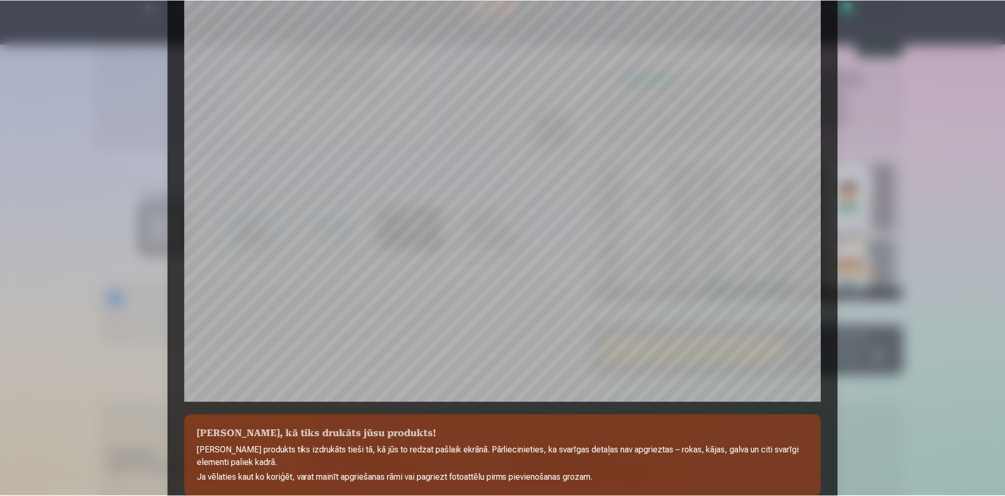
scroll to position [260, 0]
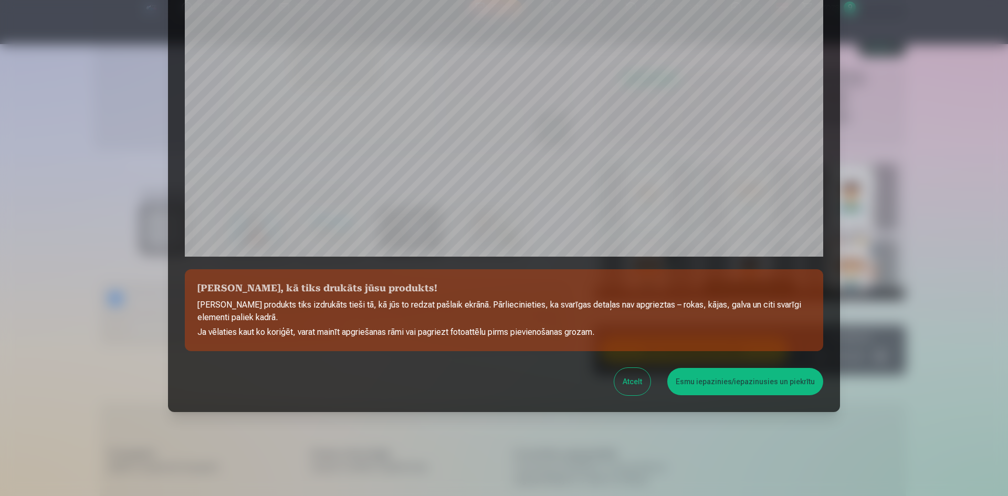
click at [754, 380] on button "Esmu iepazinies/iepazinusies un piekrītu" at bounding box center [745, 381] width 156 height 27
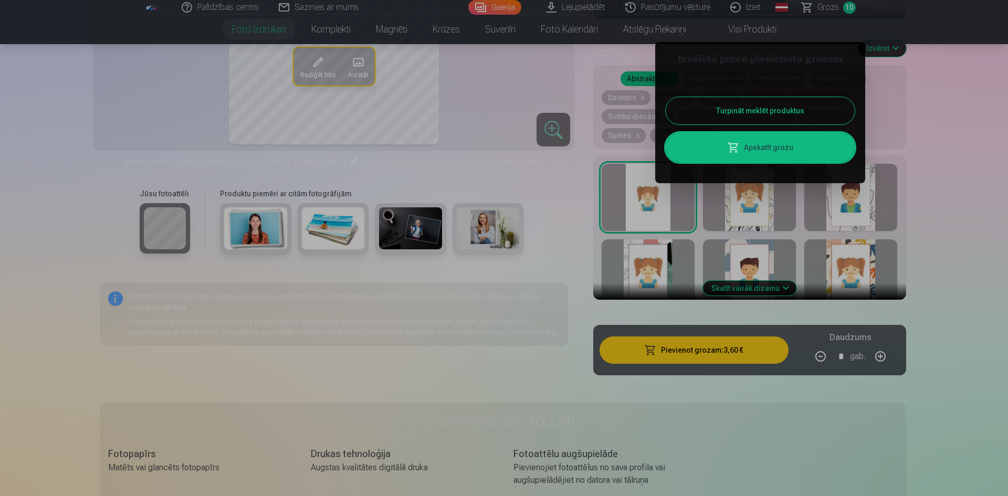
click at [845, 7] on div at bounding box center [504, 248] width 1008 height 496
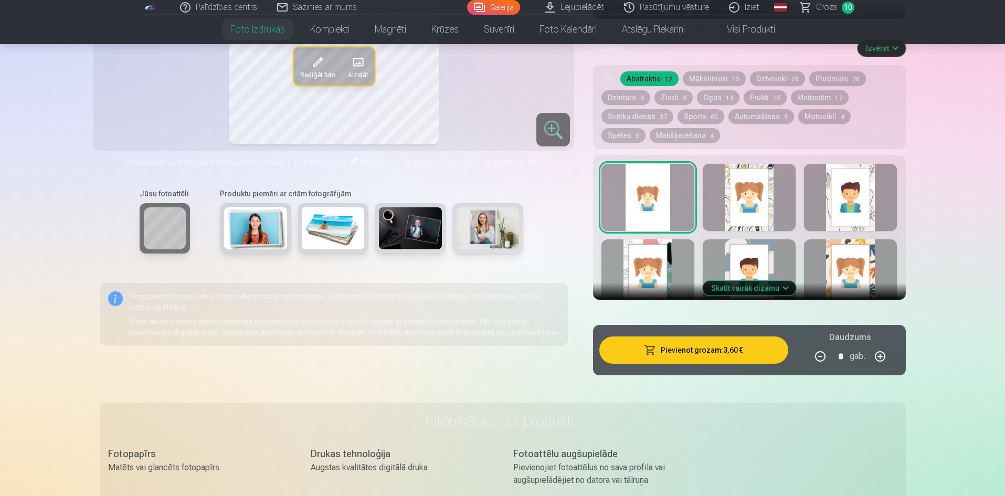
click at [840, 10] on link "Grozs 10" at bounding box center [828, 7] width 74 height 15
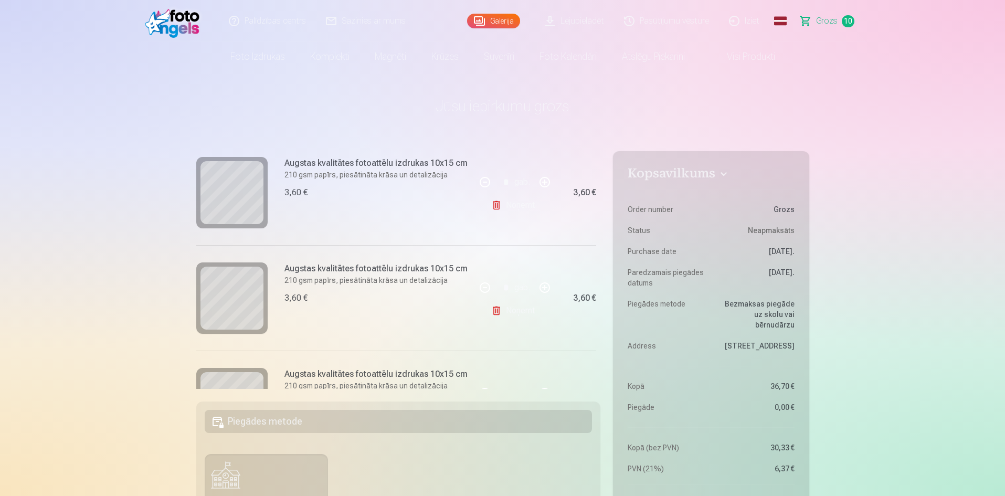
scroll to position [297, 0]
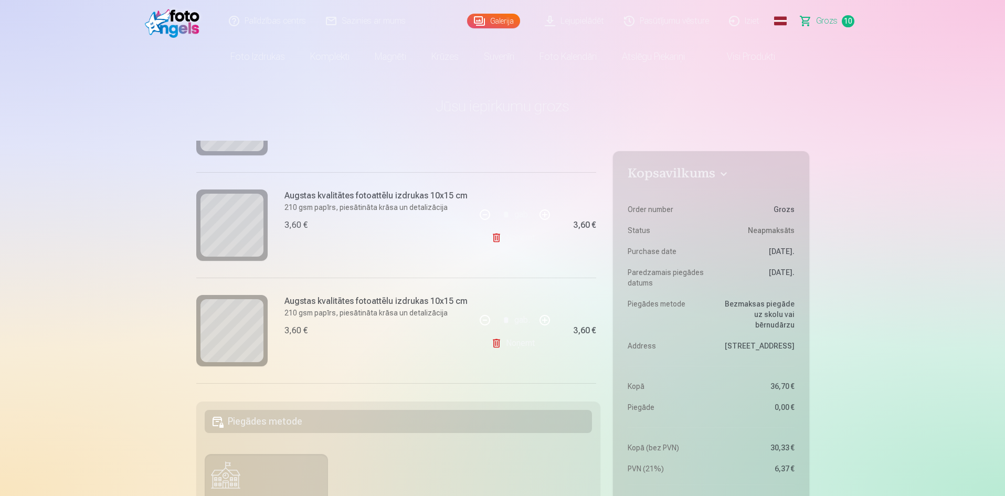
click at [542, 218] on button "button" at bounding box center [544, 214] width 25 height 25
click at [486, 212] on button "button" at bounding box center [484, 214] width 25 height 25
type input "*"
click at [491, 243] on link "Noņemt" at bounding box center [515, 237] width 48 height 21
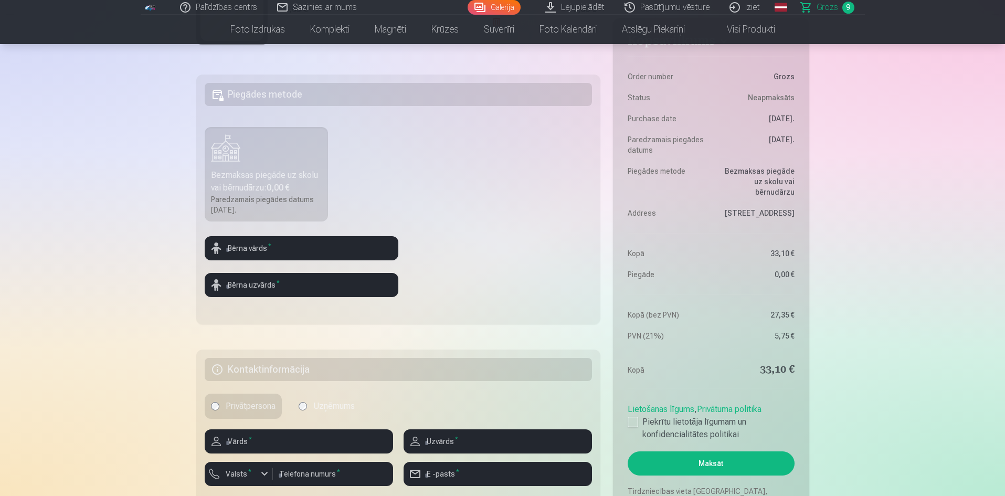
scroll to position [367, 0]
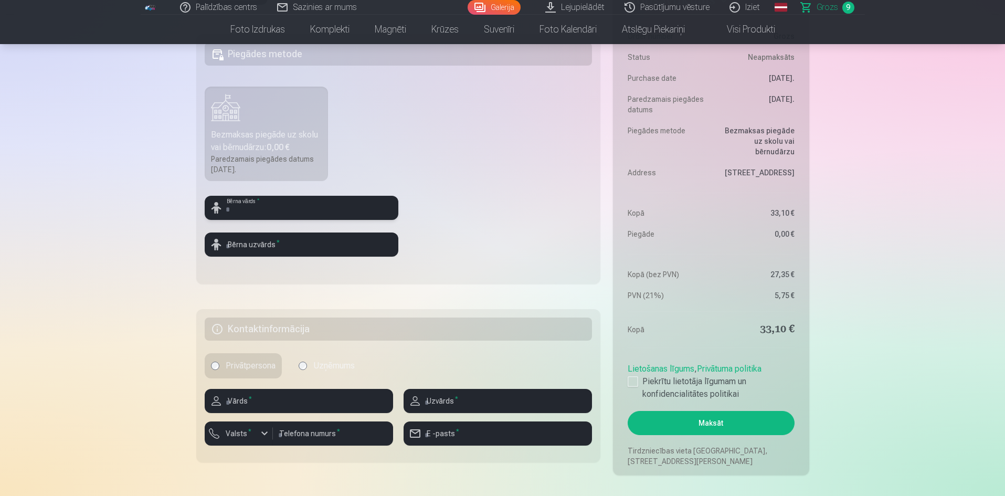
click at [323, 212] on input "text" at bounding box center [302, 208] width 194 height 24
type input "*"
type input "**********"
click at [300, 240] on input "text" at bounding box center [302, 245] width 194 height 24
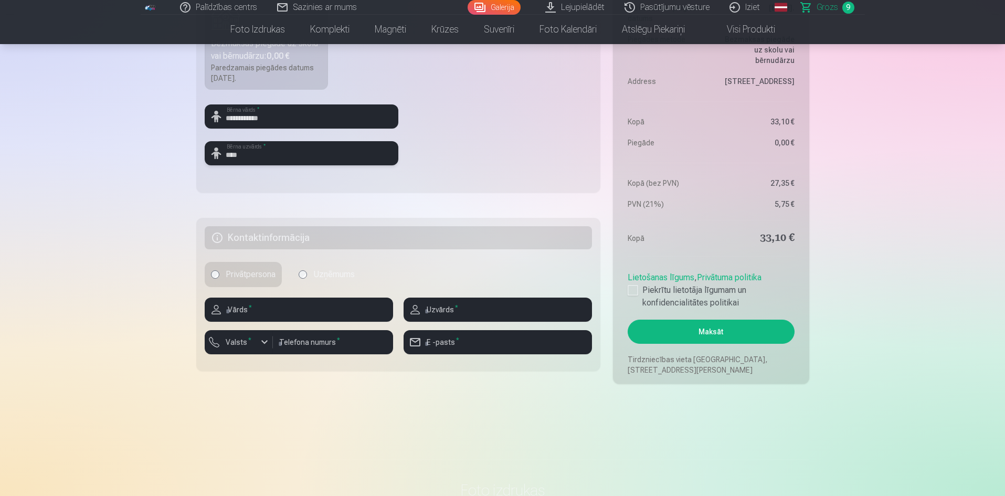
scroll to position [472, 0]
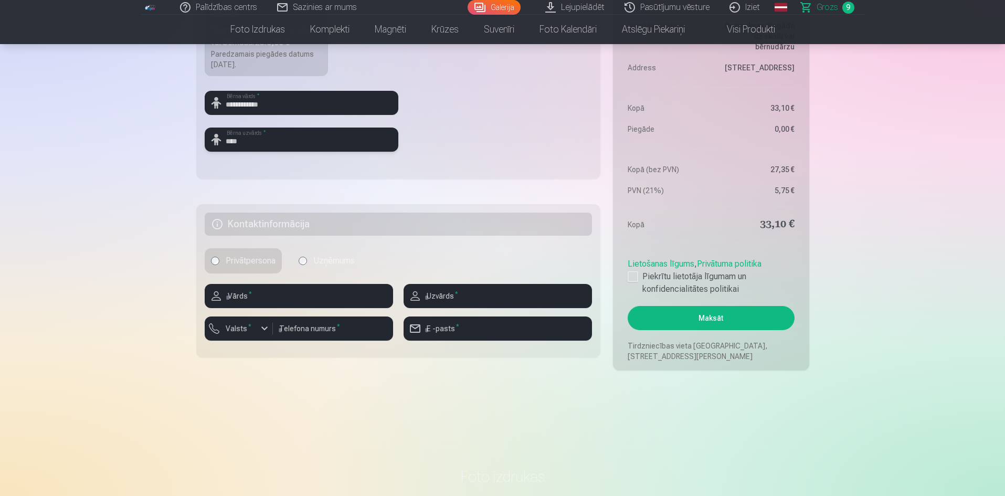
type input "****"
click at [286, 305] on input "text" at bounding box center [299, 296] width 188 height 24
type input "******"
type input "**********"
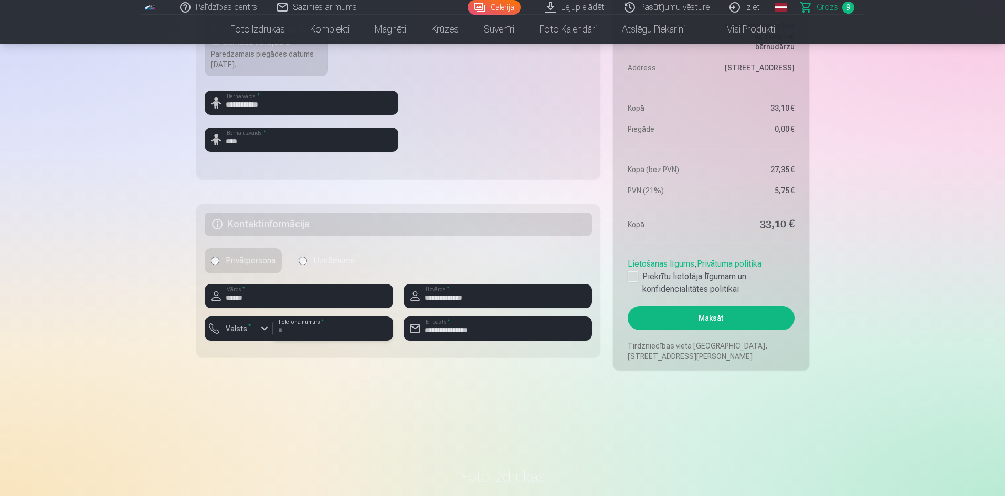
click at [330, 331] on input "number" at bounding box center [333, 329] width 120 height 24
type input "********"
click at [264, 327] on div "button" at bounding box center [264, 328] width 13 height 13
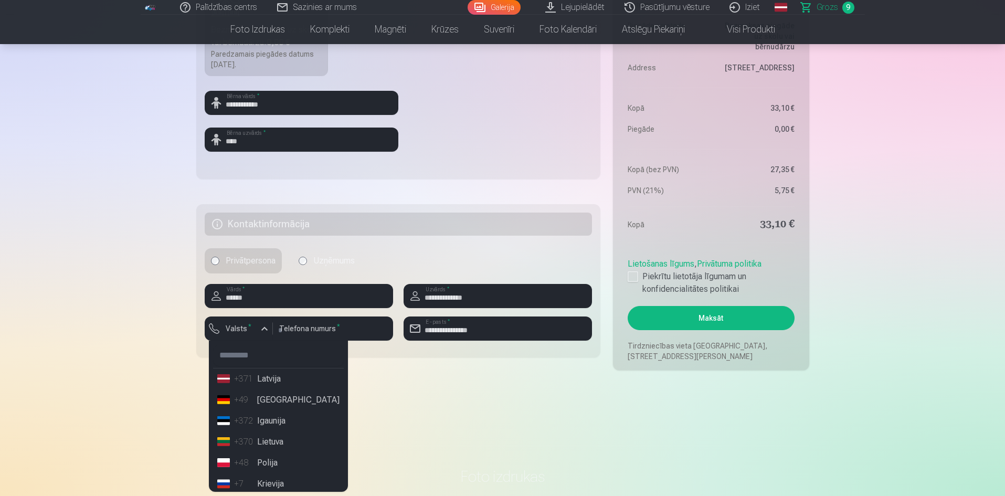
click at [276, 381] on li "+371 Latvija" at bounding box center [278, 379] width 131 height 21
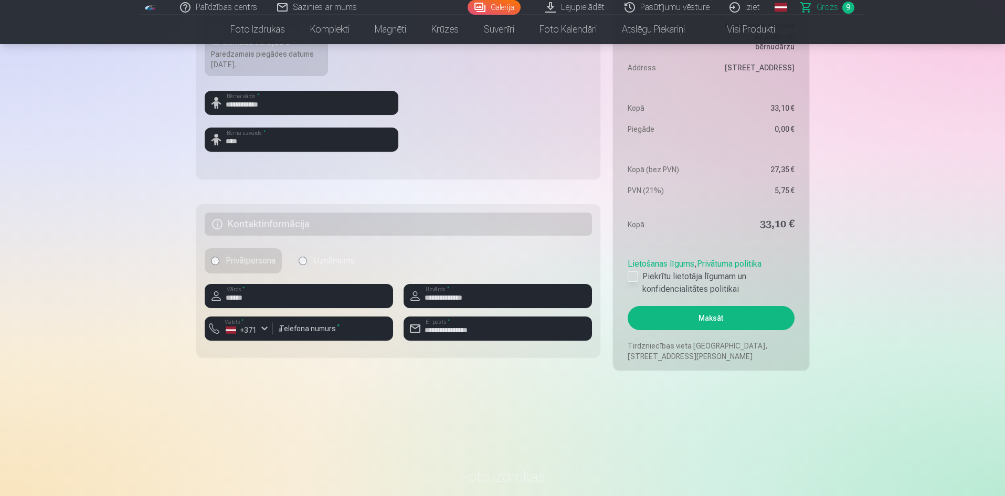
click at [632, 276] on div at bounding box center [633, 276] width 10 height 10
click at [724, 318] on button "Maksāt" at bounding box center [711, 318] width 166 height 24
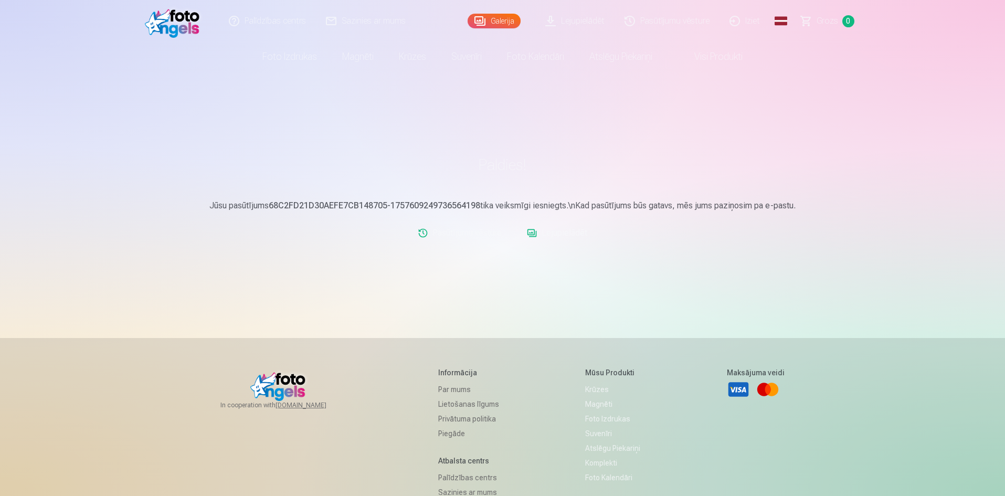
click at [538, 233] on link "Lejupielādēt" at bounding box center [557, 233] width 69 height 21
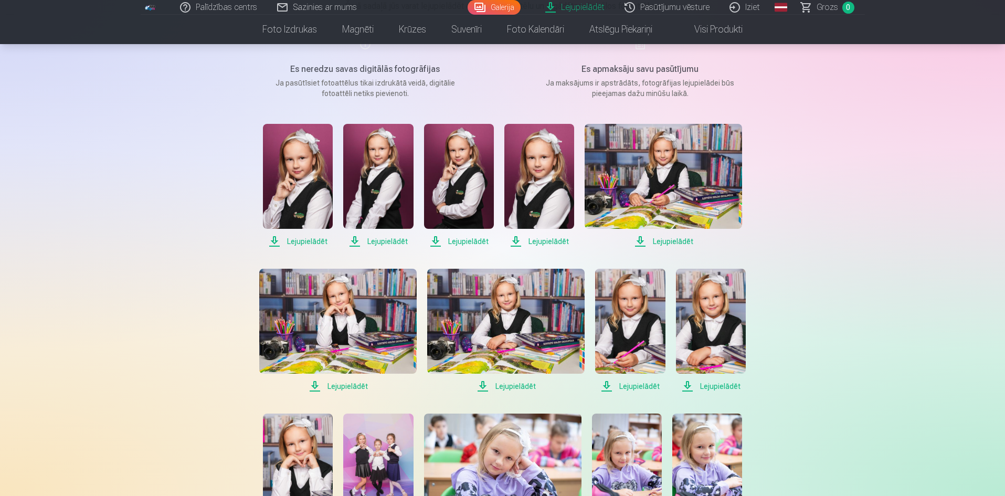
scroll to position [157, 0]
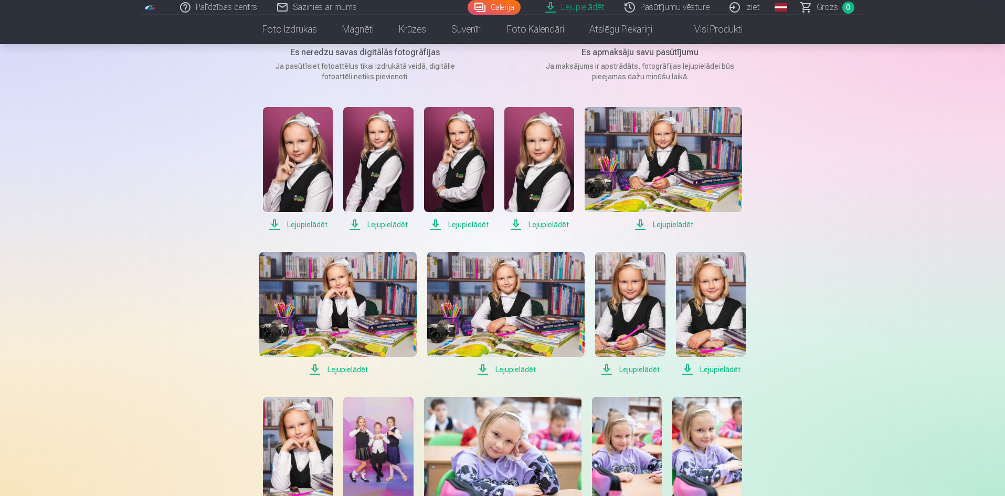
click at [292, 223] on span "Lejupielādēt" at bounding box center [298, 224] width 70 height 13
click at [378, 223] on span "Lejupielādēt" at bounding box center [378, 224] width 70 height 13
click at [470, 224] on span "Lejupielādēt" at bounding box center [459, 224] width 70 height 13
click at [535, 220] on span "Lejupielādēt" at bounding box center [540, 224] width 70 height 13
click at [686, 225] on span "Lejupielādēt" at bounding box center [663, 224] width 157 height 13
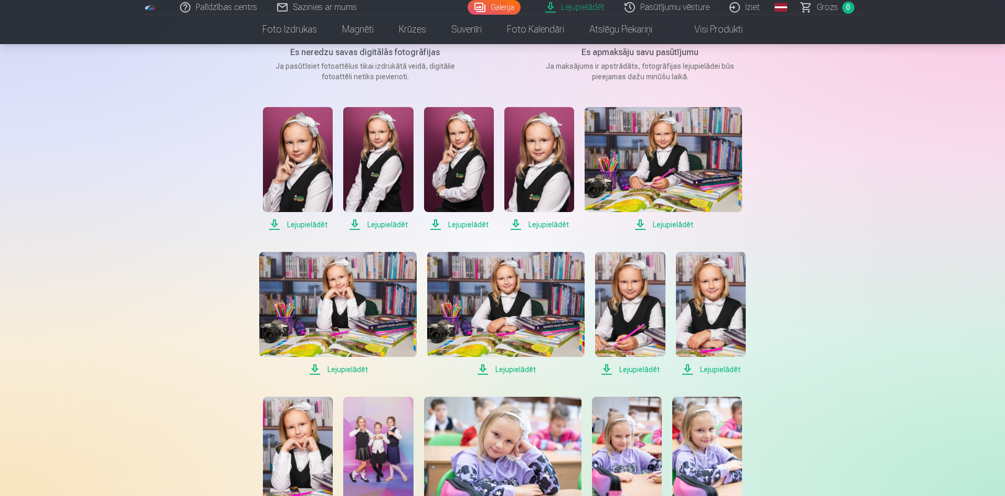
click at [327, 365] on span "Lejupielādēt" at bounding box center [337, 369] width 157 height 13
click at [516, 366] on span "Lejupielādēt" at bounding box center [505, 369] width 157 height 13
click at [654, 369] on span "Lejupielādēt" at bounding box center [630, 369] width 70 height 13
click at [729, 369] on span "Lejupielādēt" at bounding box center [711, 369] width 70 height 13
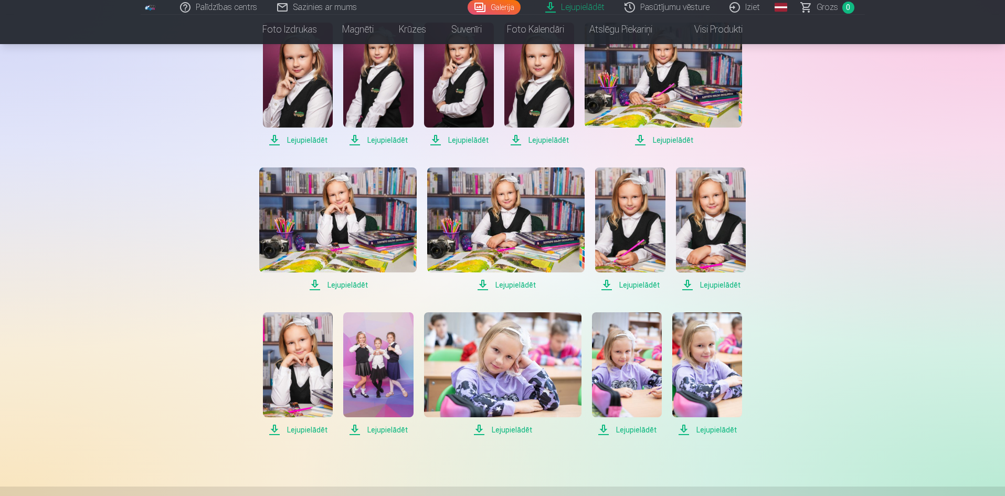
scroll to position [262, 0]
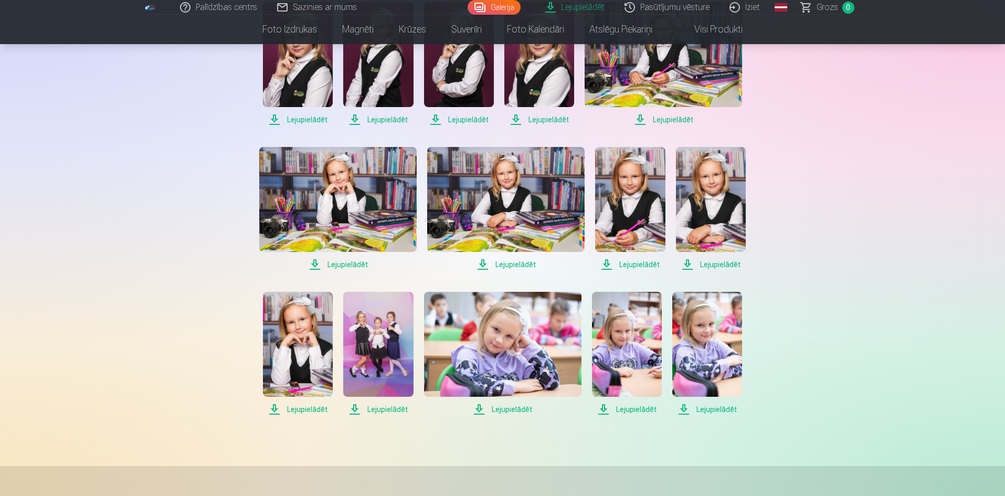
click at [302, 407] on span "Lejupielādēt" at bounding box center [298, 409] width 70 height 13
click at [369, 406] on span "Lejupielādēt" at bounding box center [378, 409] width 70 height 13
click at [500, 407] on span "Lejupielādēt" at bounding box center [502, 409] width 157 height 13
click at [622, 407] on span "Lejupielādēt" at bounding box center [627, 409] width 70 height 13
click at [723, 409] on span "Lejupielādēt" at bounding box center [708, 409] width 70 height 13
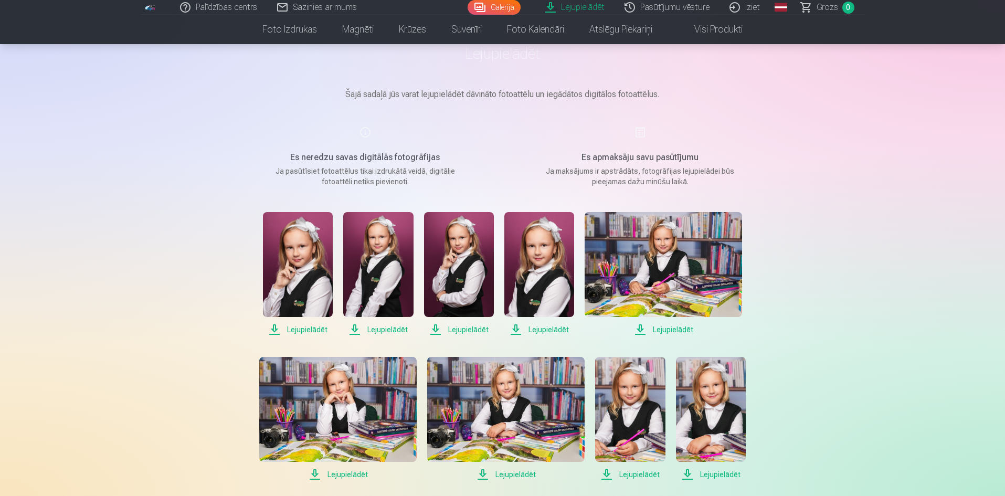
scroll to position [0, 0]
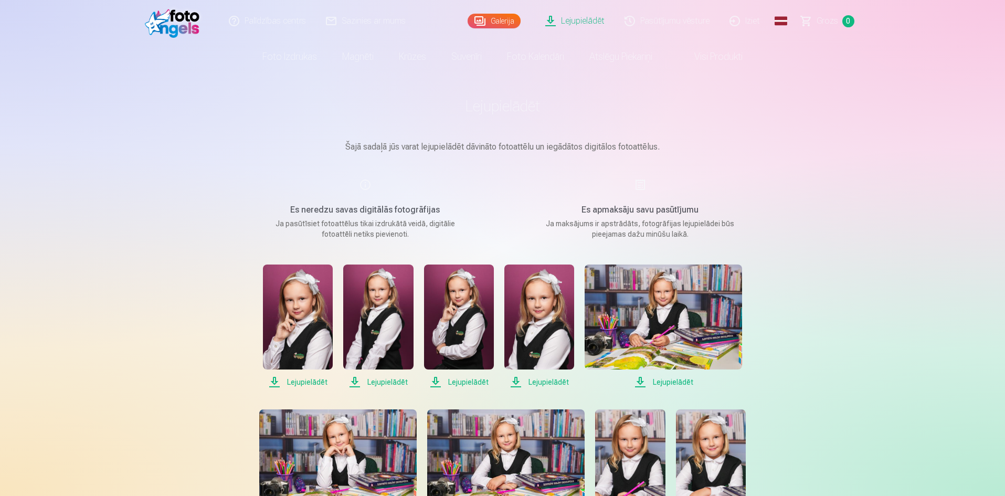
click at [512, 22] on link "Galerija" at bounding box center [494, 21] width 53 height 15
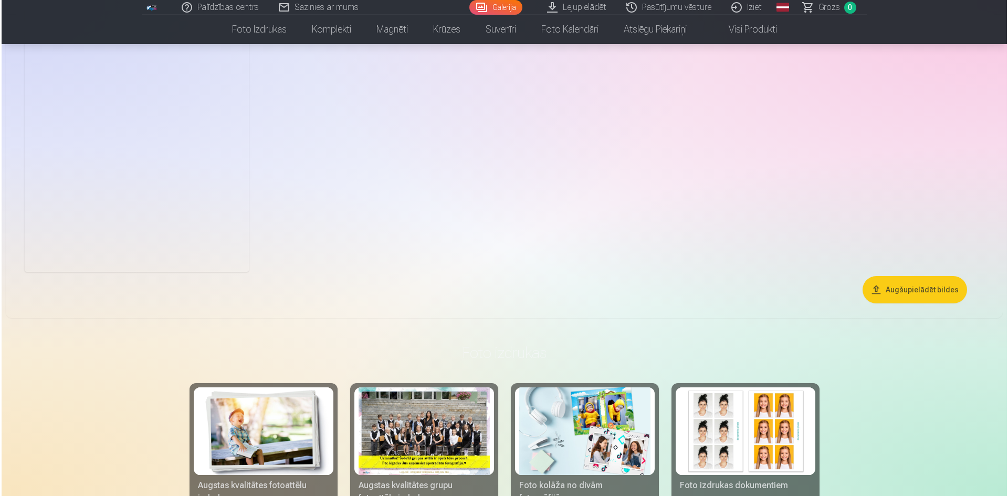
scroll to position [3885, 0]
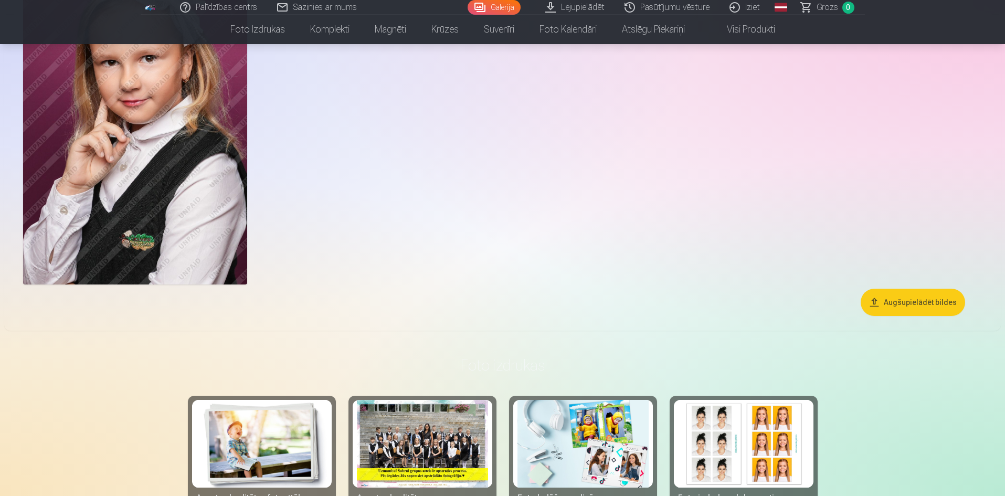
click at [207, 241] on img at bounding box center [135, 117] width 224 height 336
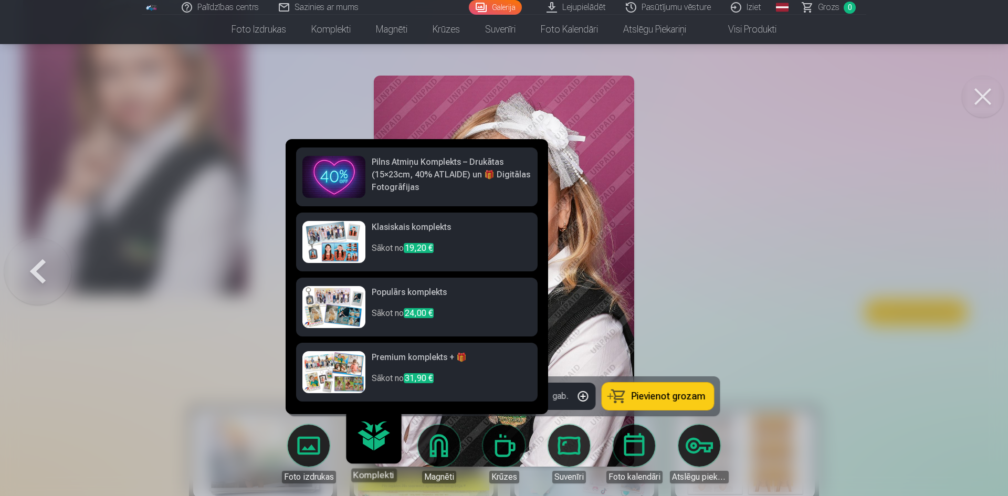
click at [370, 479] on div "Komplekti" at bounding box center [374, 475] width 46 height 14
click at [476, 237] on h6 "Klasiskais komplekts" at bounding box center [452, 231] width 160 height 21
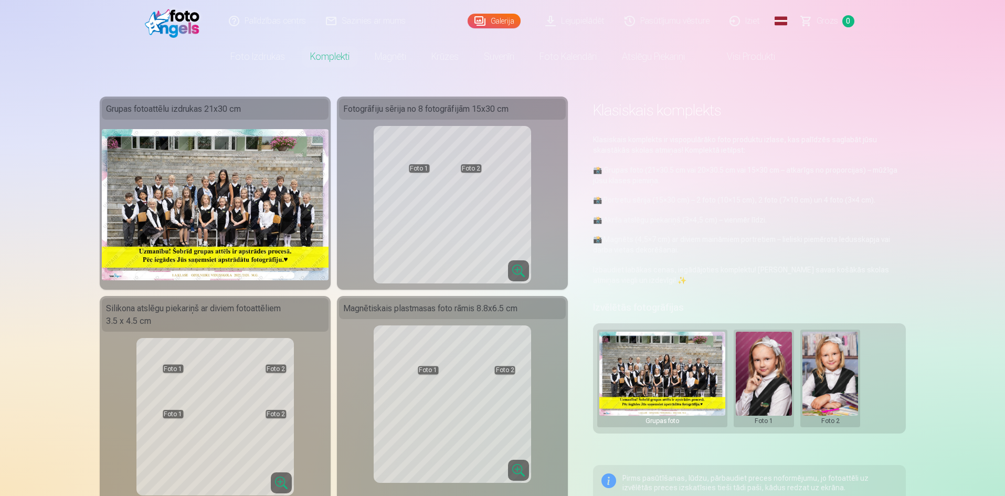
click at [491, 16] on link "Galerija" at bounding box center [494, 21] width 53 height 15
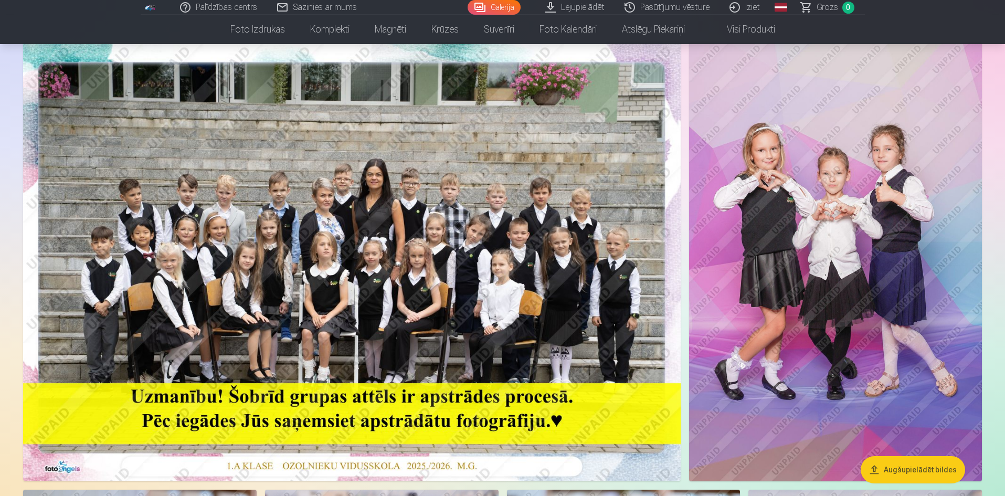
scroll to position [52, 0]
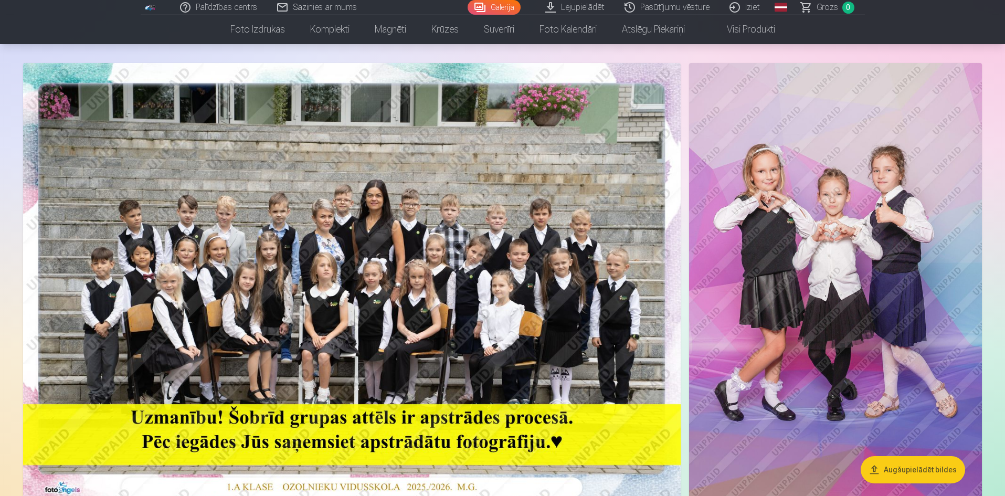
click at [820, 289] on img at bounding box center [835, 282] width 293 height 439
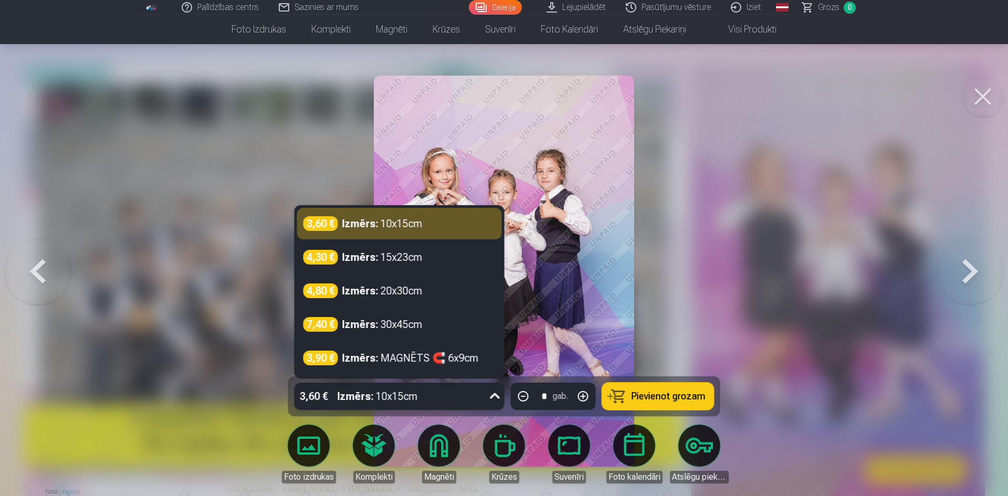
click at [489, 400] on icon at bounding box center [495, 396] width 17 height 17
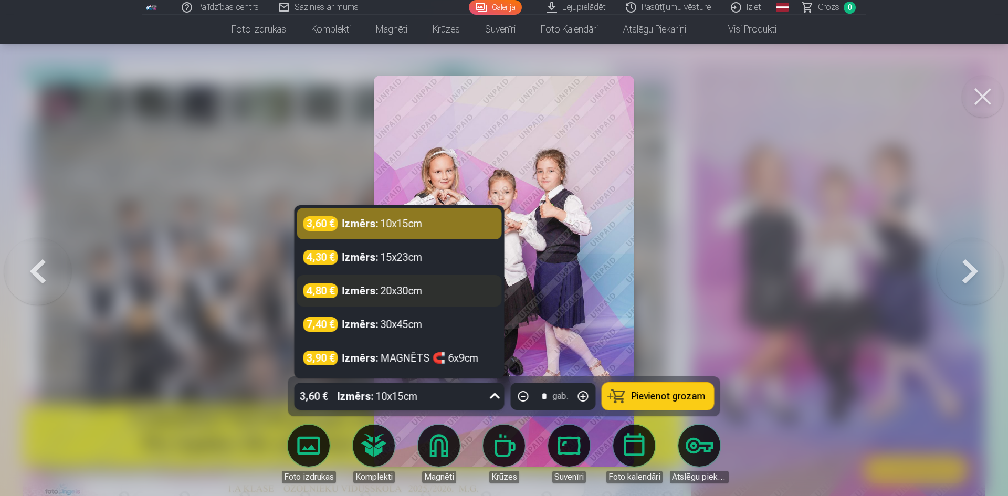
click at [424, 283] on div "4,80 € Izmērs : 20x30cm" at bounding box center [399, 290] width 192 height 15
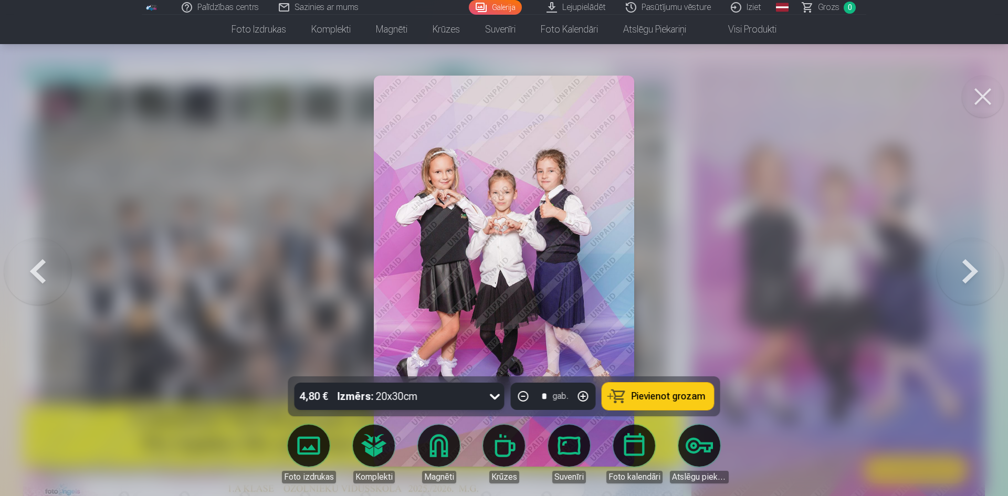
click at [498, 390] on icon at bounding box center [495, 396] width 17 height 17
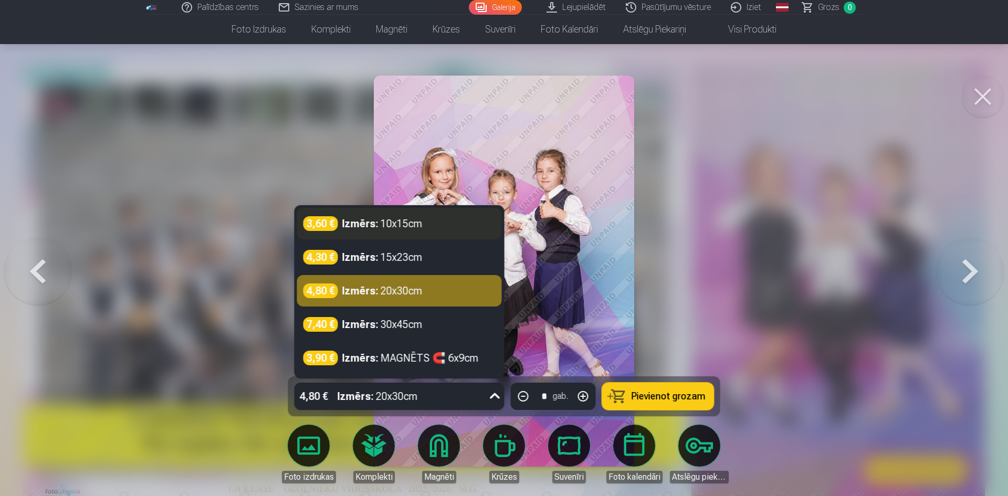
click at [435, 230] on div "3,60 € Izmērs : 10x15cm" at bounding box center [399, 223] width 192 height 15
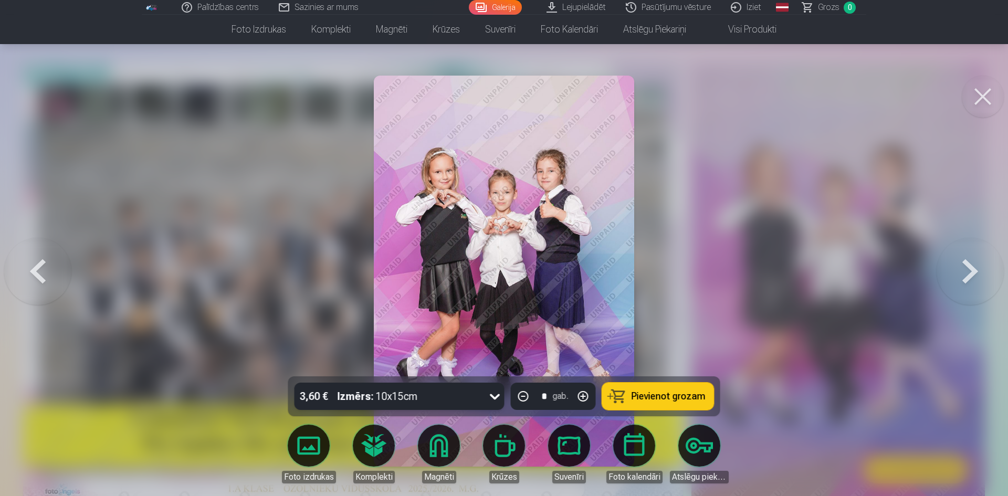
click at [982, 94] on button at bounding box center [983, 97] width 42 height 42
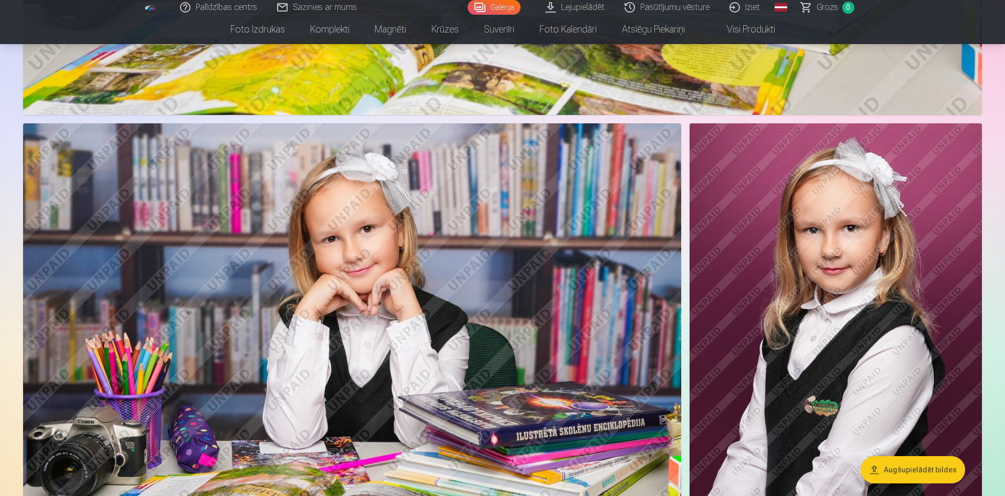
scroll to position [3255, 0]
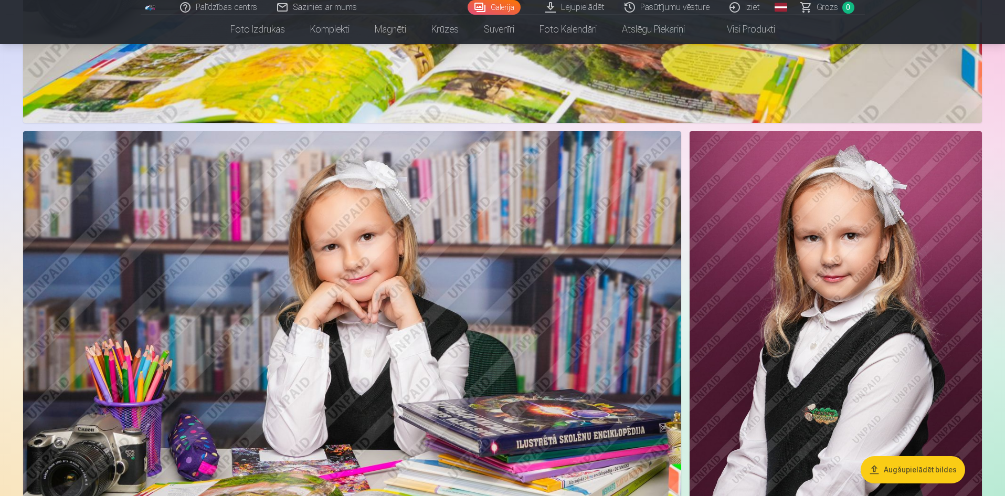
click at [754, 6] on link "Iziet" at bounding box center [745, 7] width 50 height 15
